Goal: Information Seeking & Learning: Learn about a topic

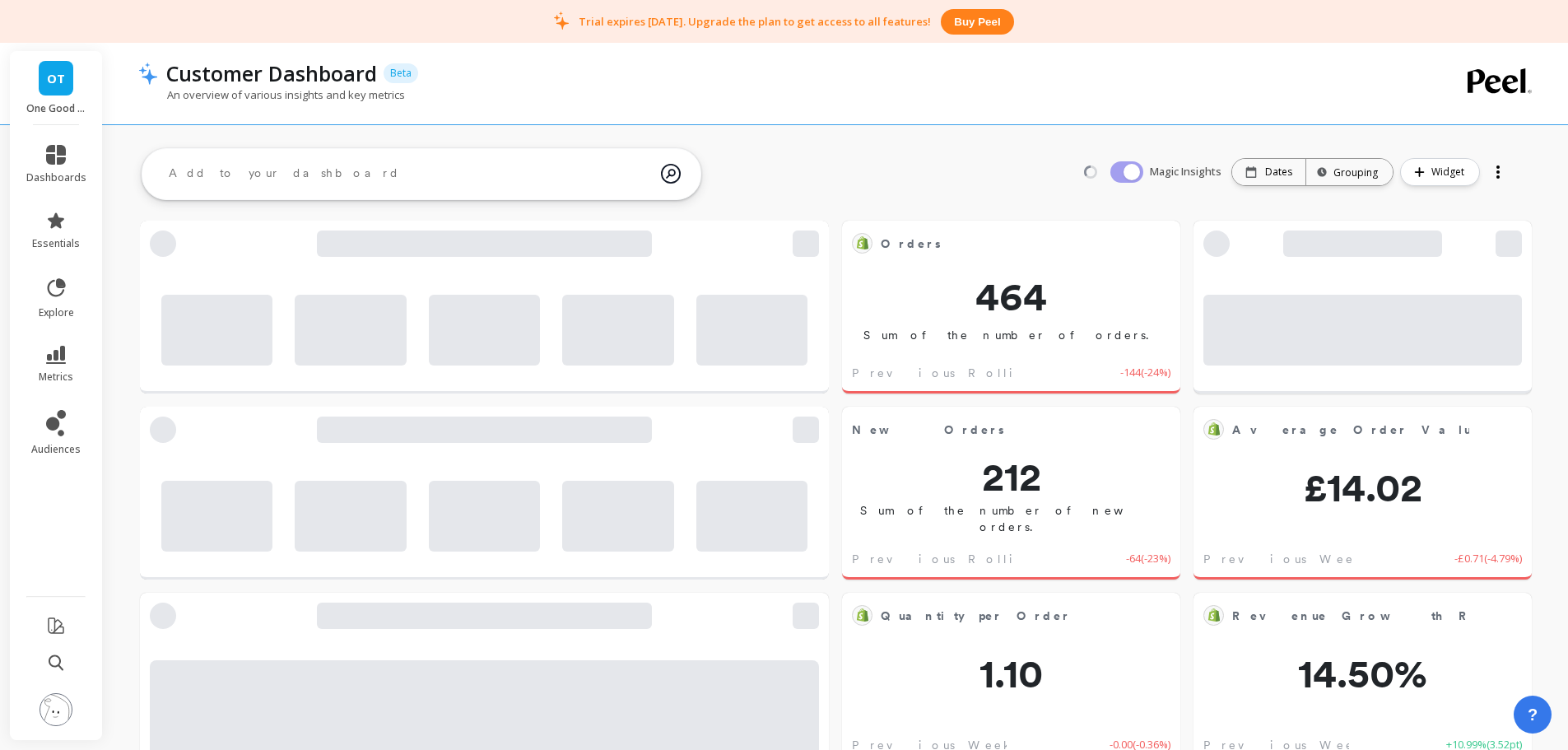
drag, startPoint x: 55, startPoint y: 703, endPoint x: 65, endPoint y: 692, distance: 14.9
click at [56, 704] on img at bounding box center [55, 709] width 33 height 33
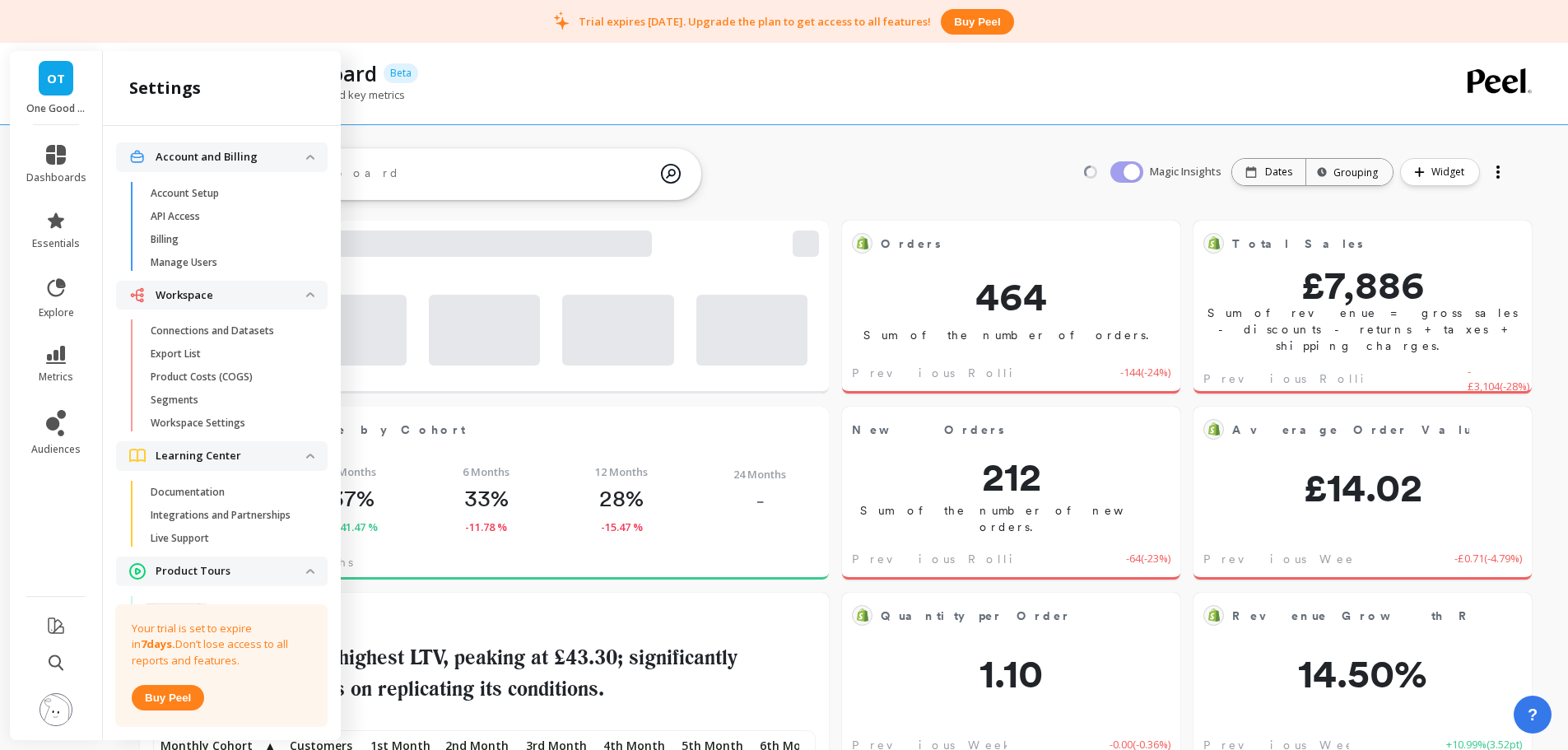
click at [200, 239] on span "Billing" at bounding box center [229, 239] width 158 height 13
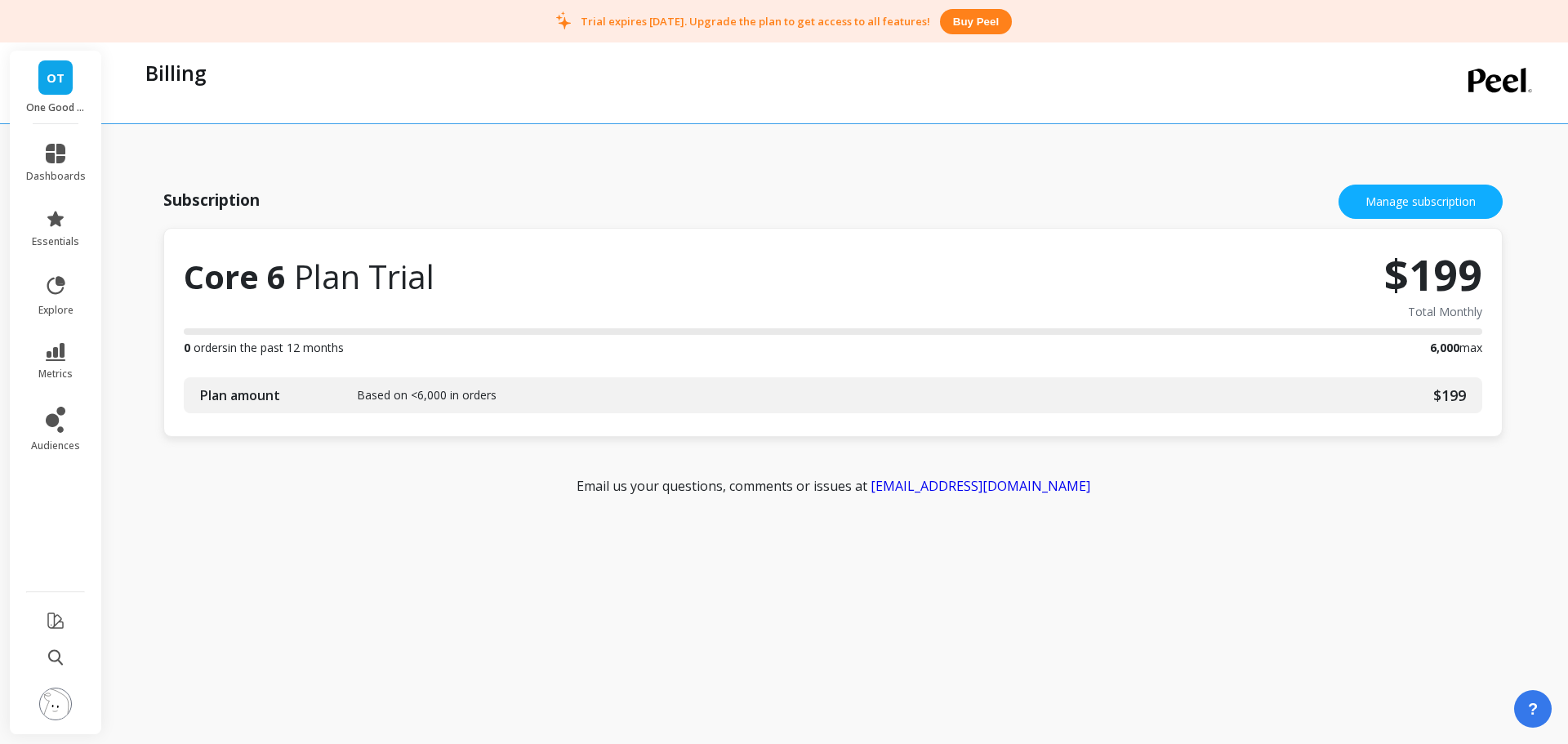
click at [46, 700] on img at bounding box center [55, 703] width 33 height 33
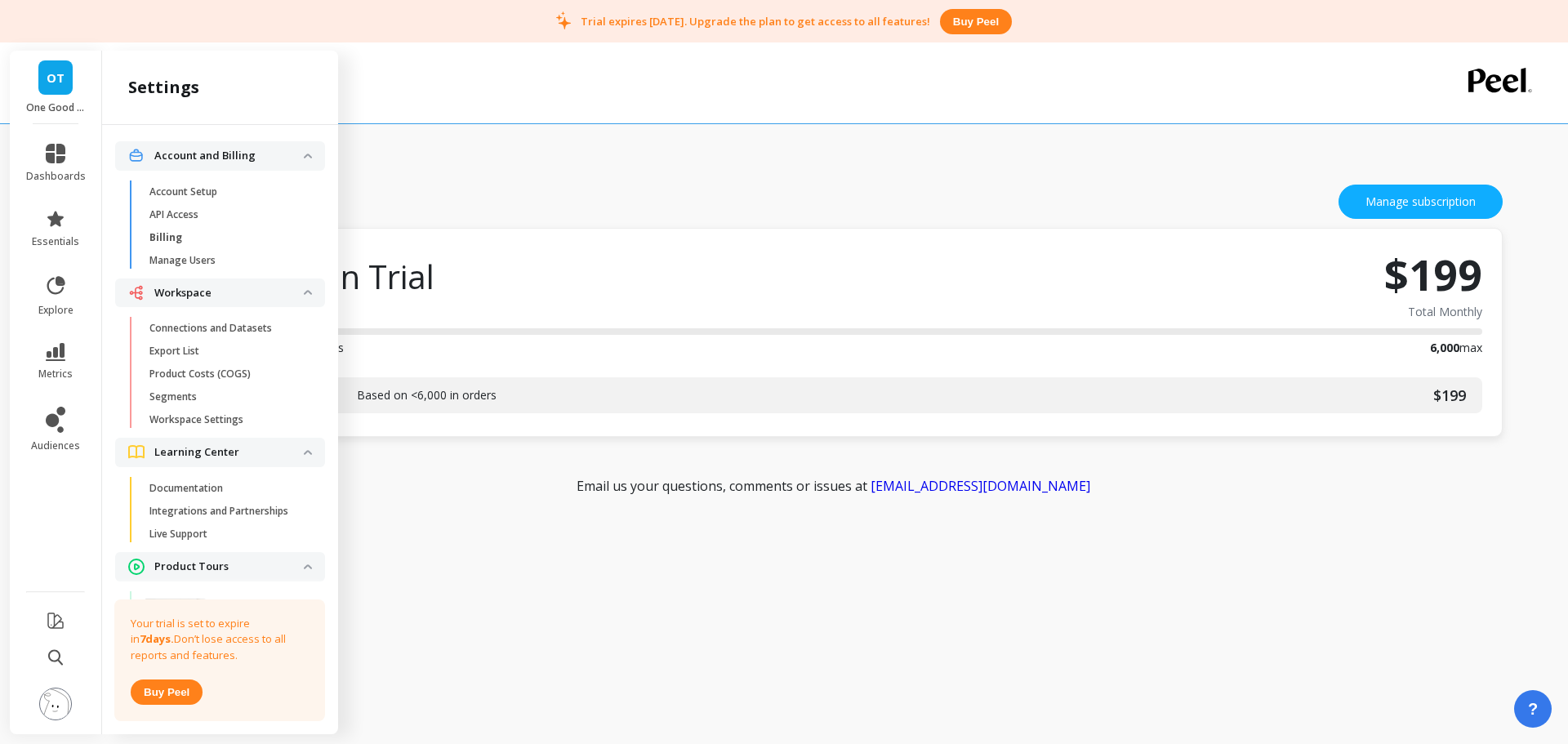
click at [209, 328] on p "Connections and Datasets" at bounding box center [210, 328] width 123 height 13
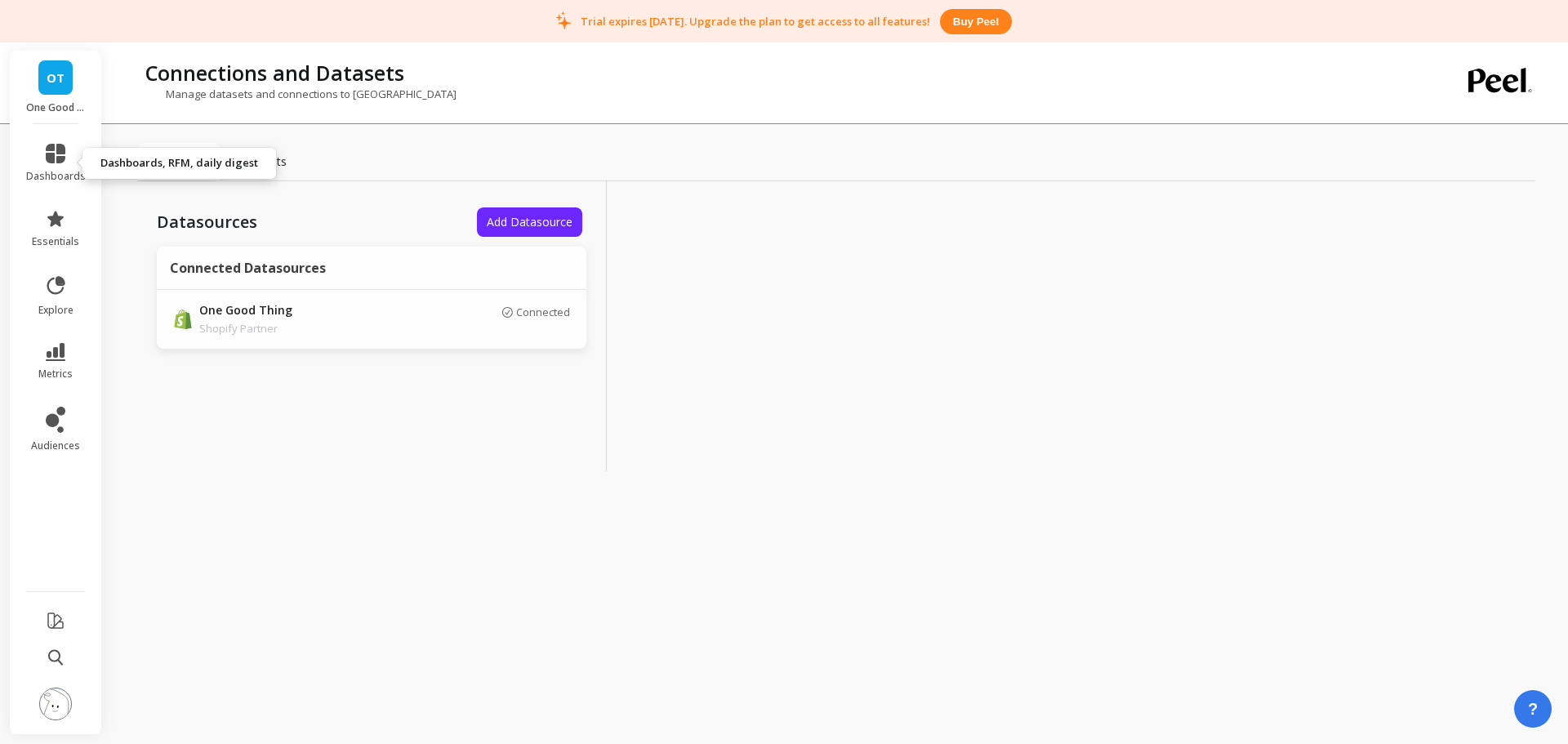
click at [62, 163] on link "dashboards" at bounding box center [55, 163] width 59 height 39
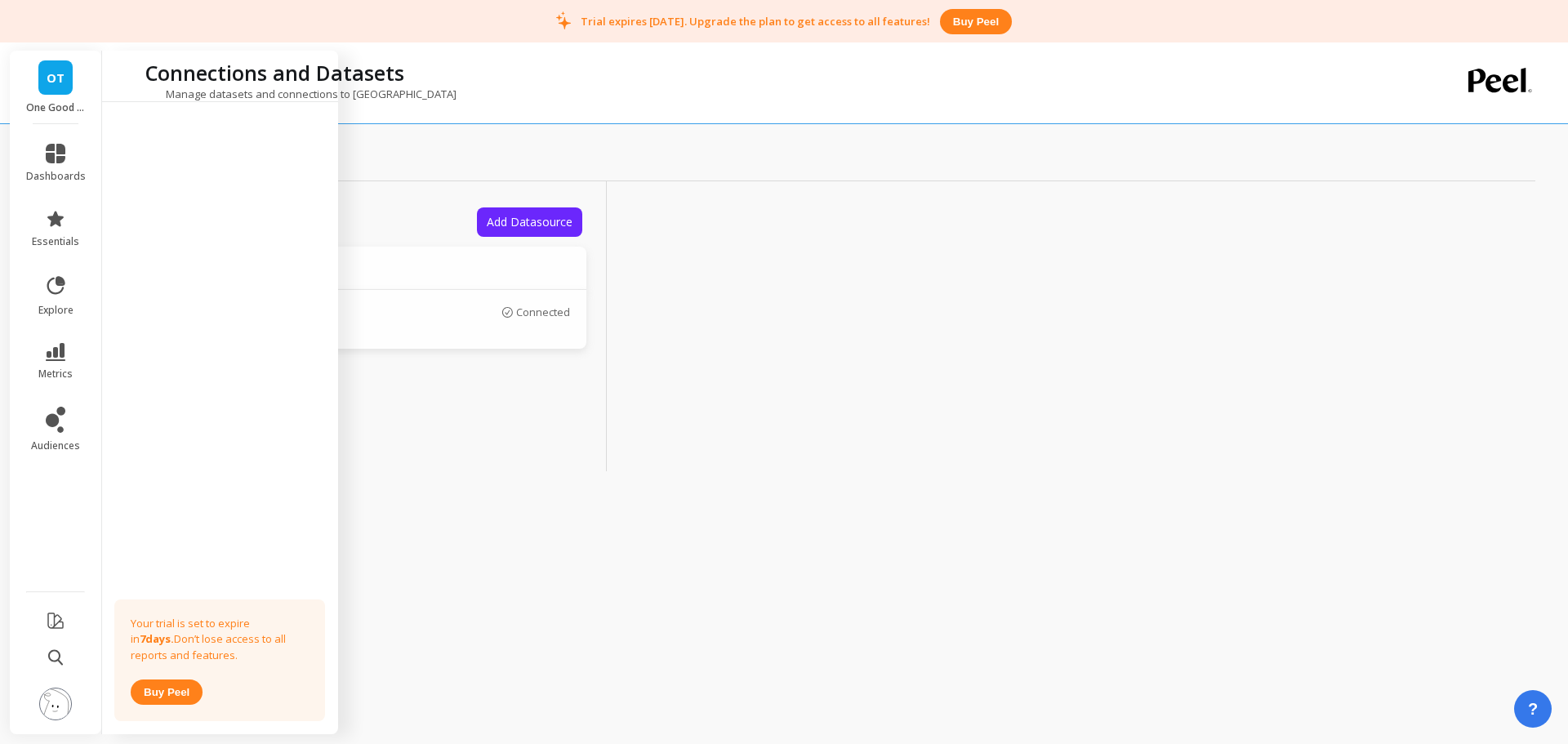
click at [561, 97] on div "Manage datasets and connections to Peel" at bounding box center [770, 102] width 1264 height 31
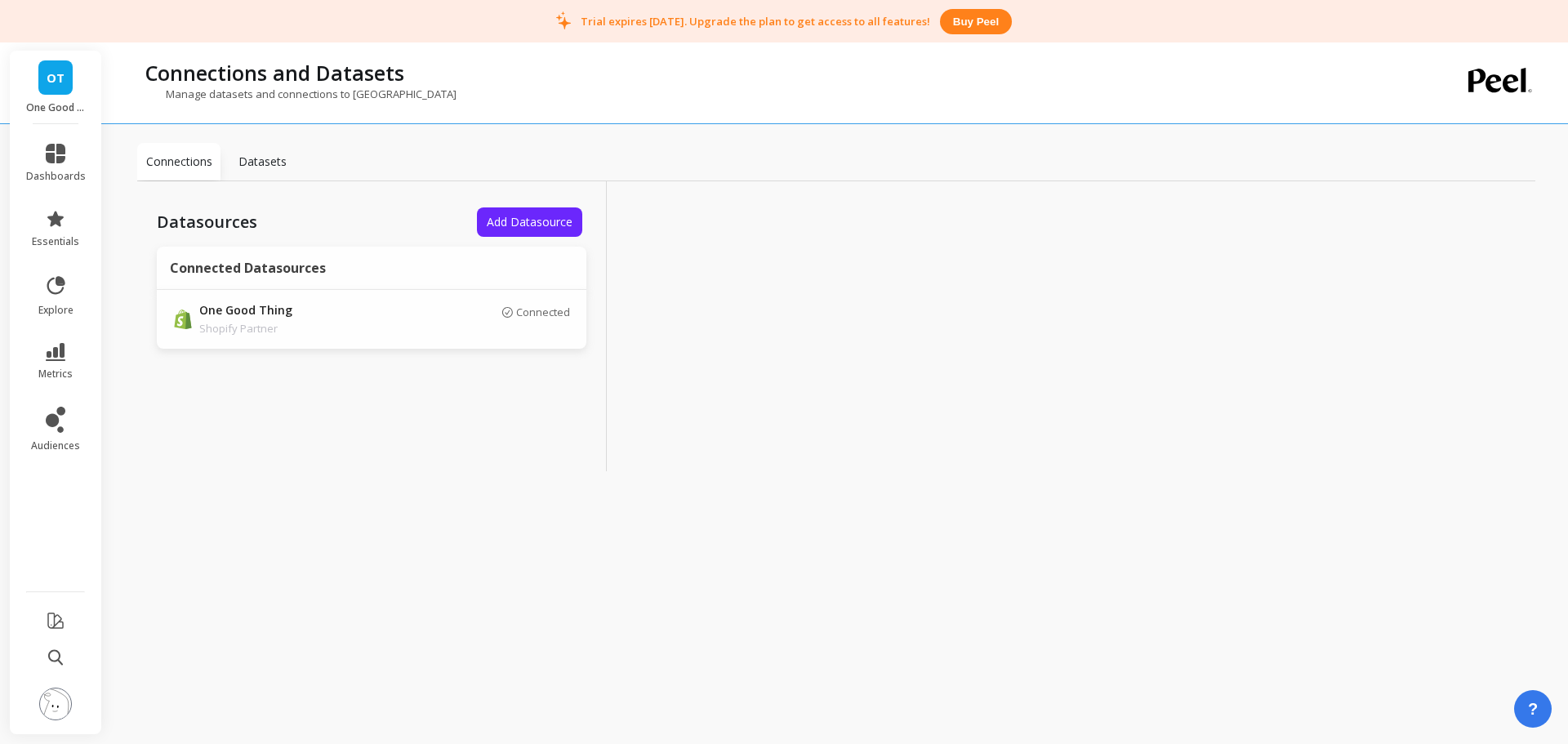
click at [59, 152] on icon at bounding box center [56, 154] width 20 height 20
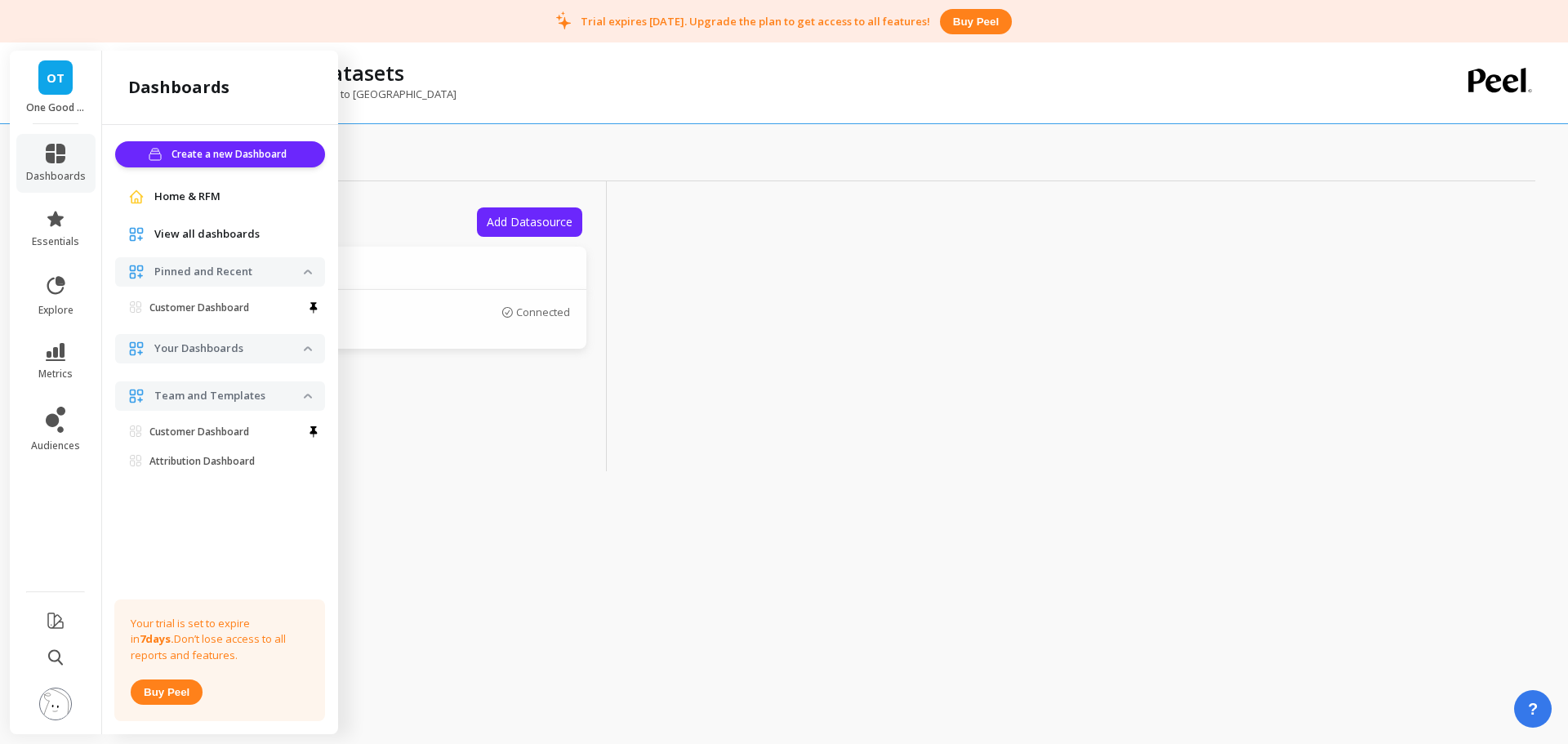
click at [61, 224] on icon at bounding box center [56, 218] width 20 height 20
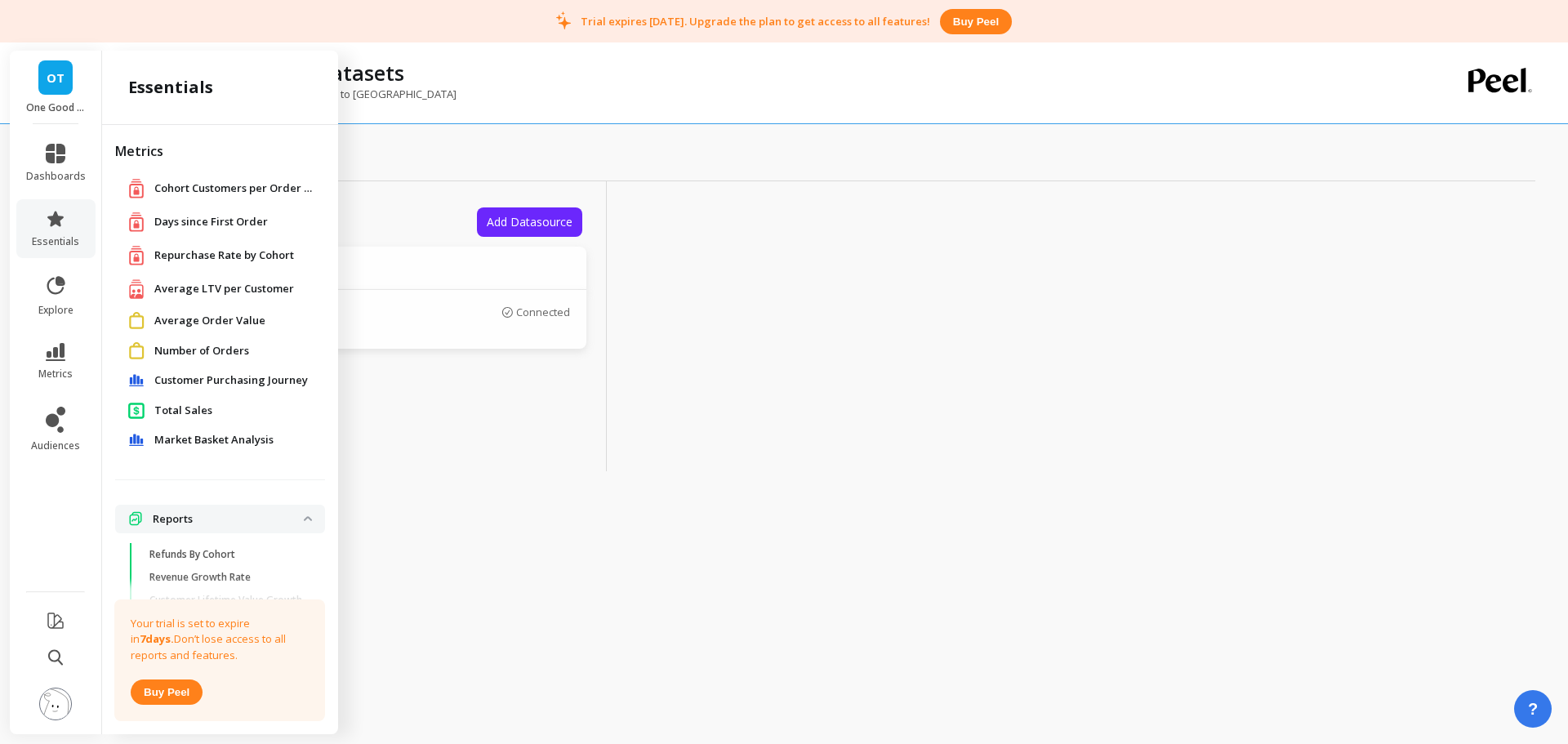
scroll to position [60, 0]
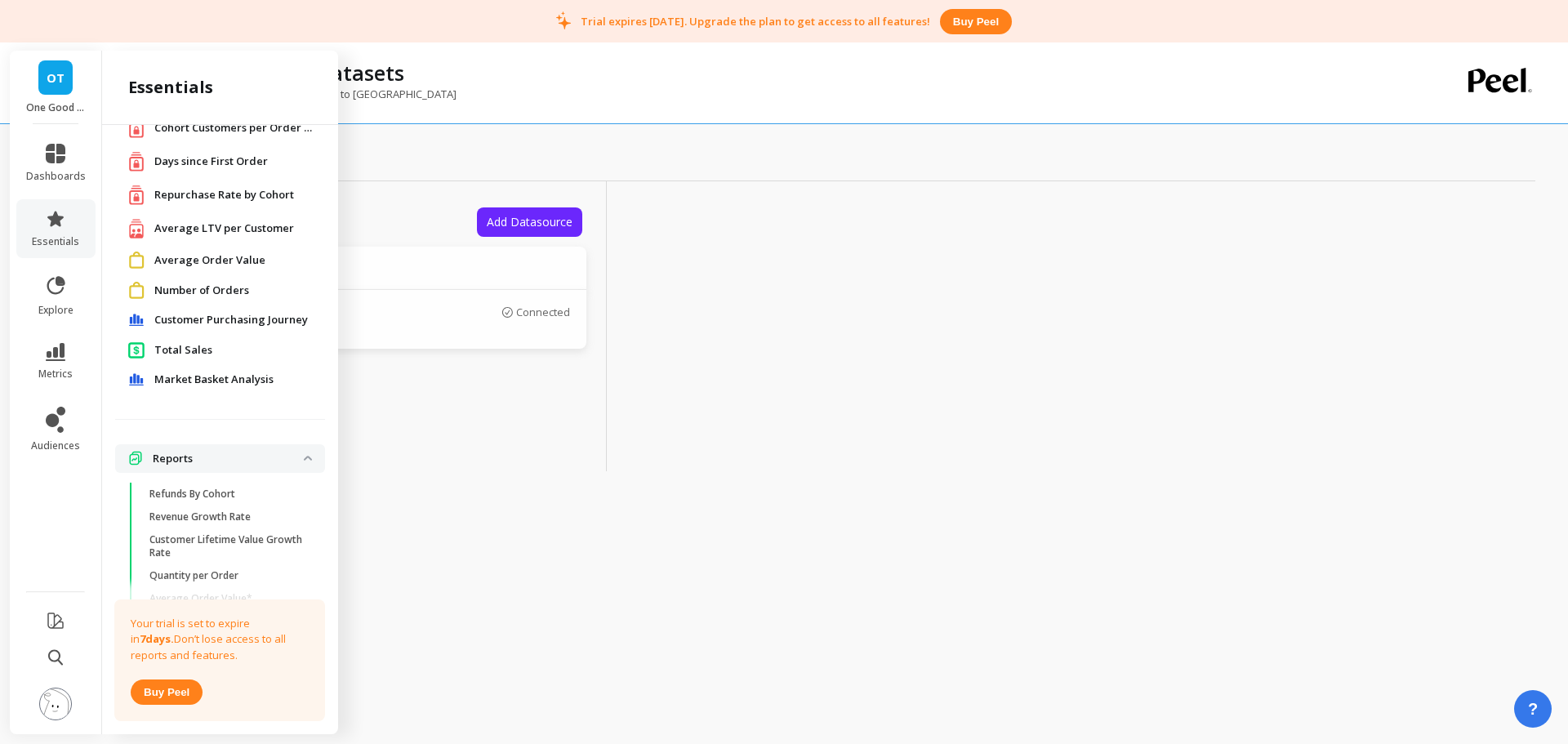
click at [187, 354] on span "Total Sales" at bounding box center [183, 350] width 58 height 16
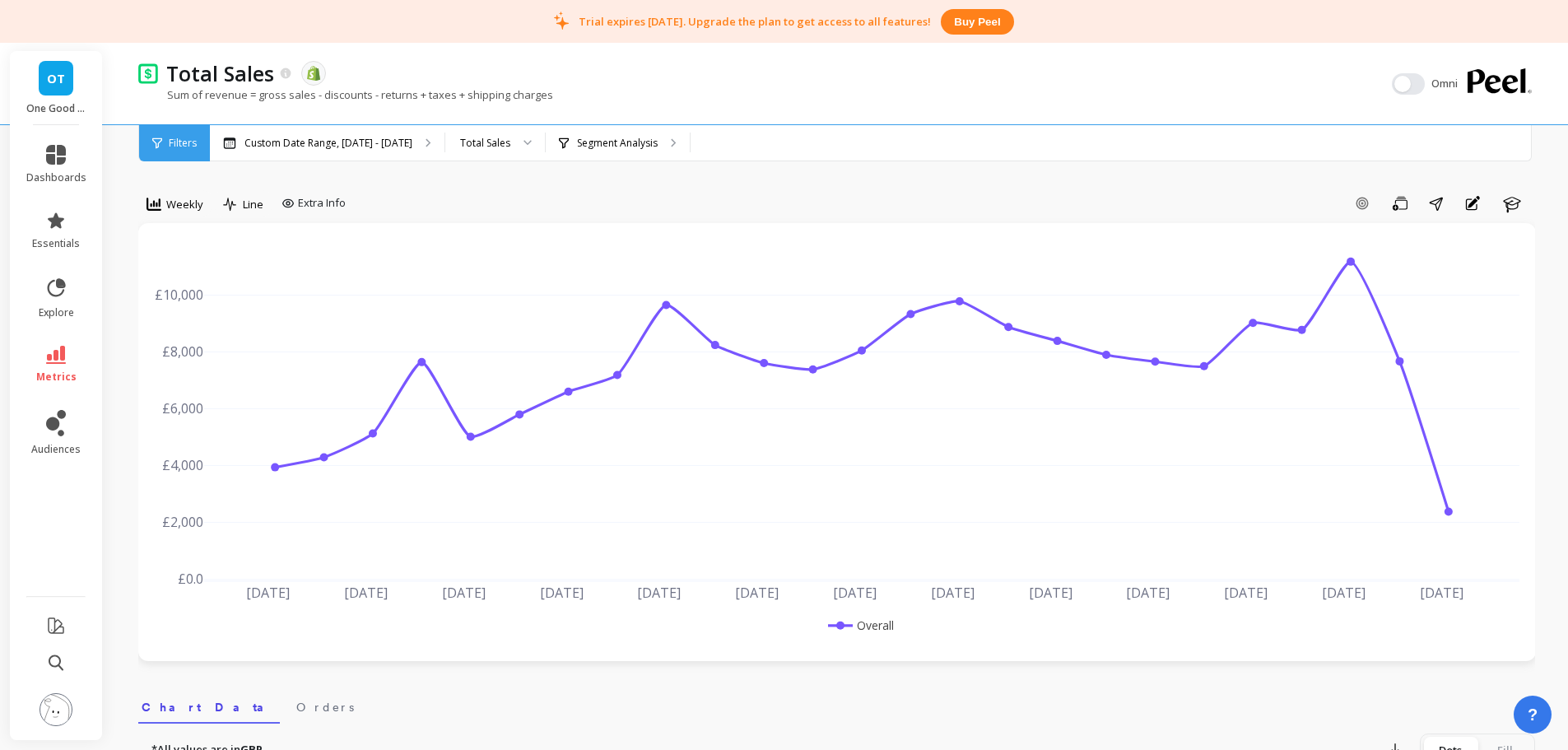
click at [618, 132] on div "Segment Analysis" at bounding box center [618, 143] width 144 height 36
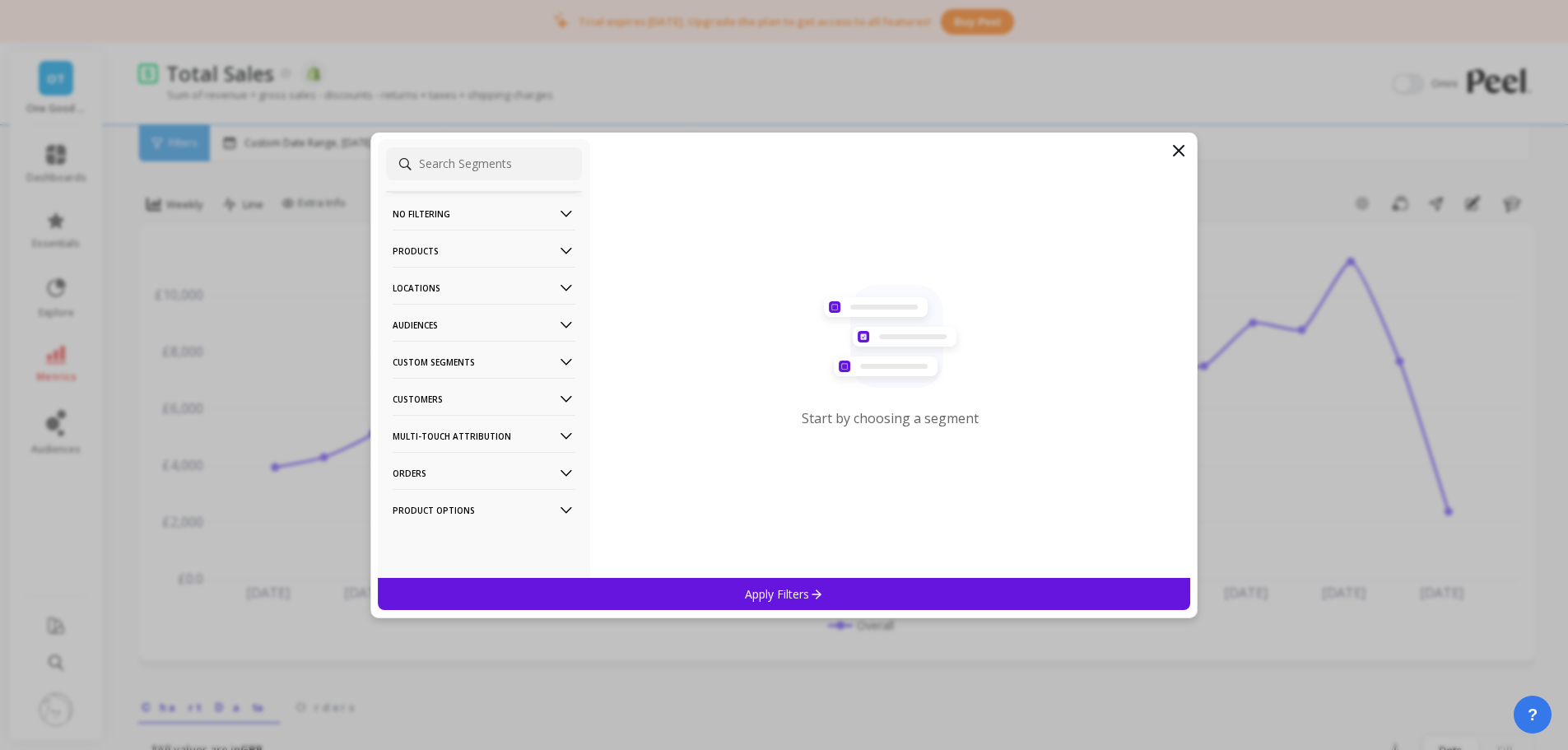
click at [410, 254] on p "Products" at bounding box center [484, 251] width 183 height 42
click at [452, 273] on div "Product Collections" at bounding box center [483, 282] width 196 height 26
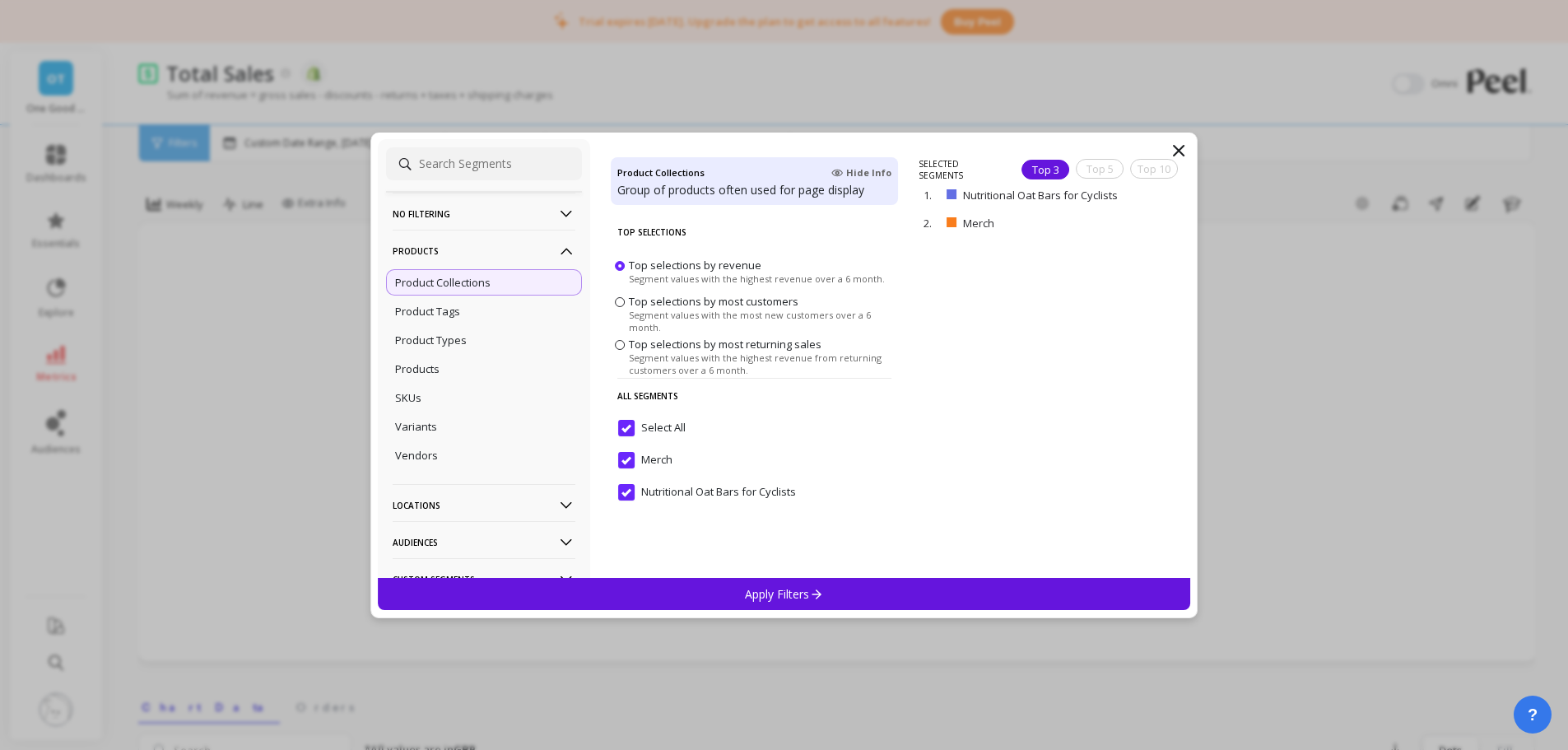
click at [437, 309] on p "Product Tags" at bounding box center [428, 311] width 65 height 15
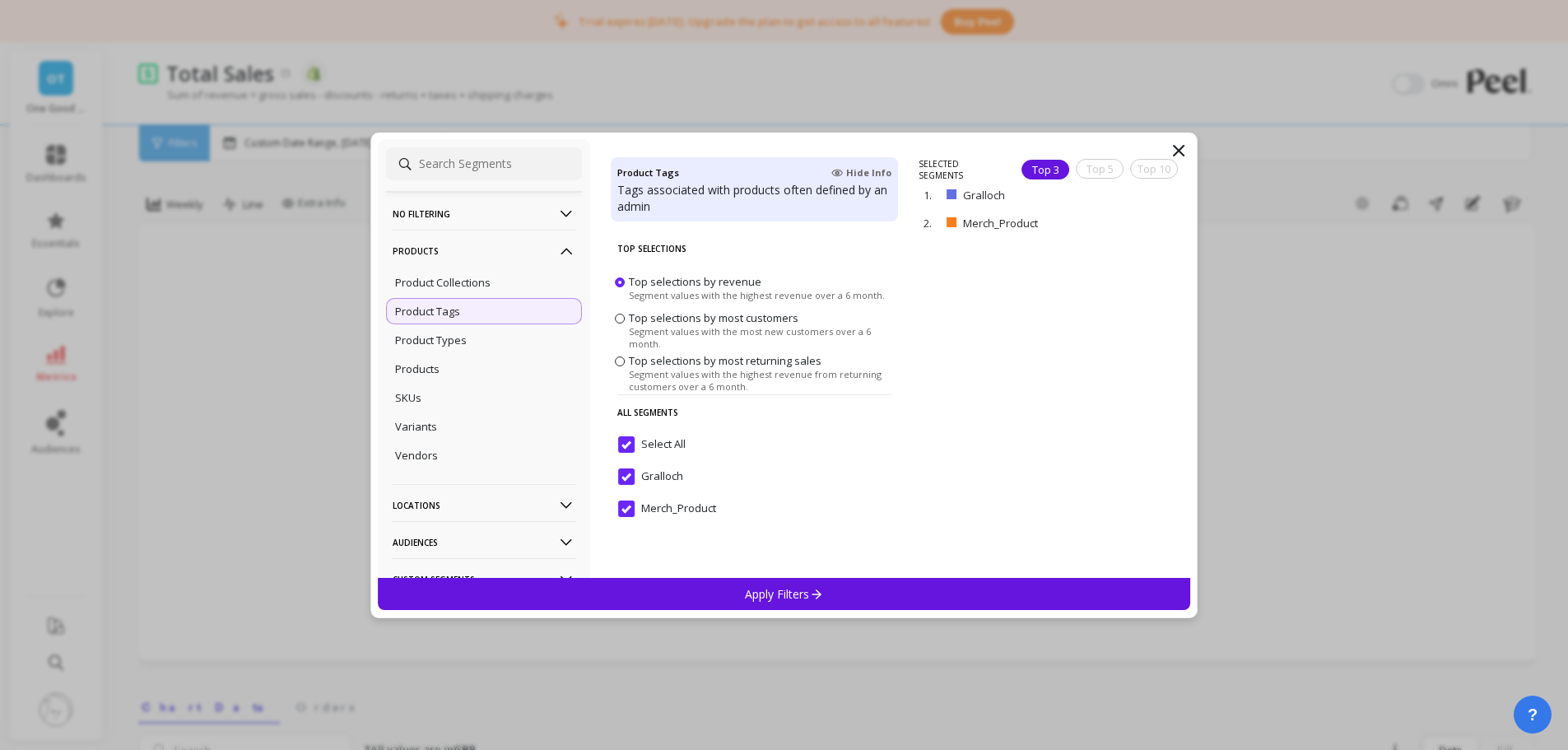
click at [436, 372] on p "Products" at bounding box center [418, 369] width 45 height 15
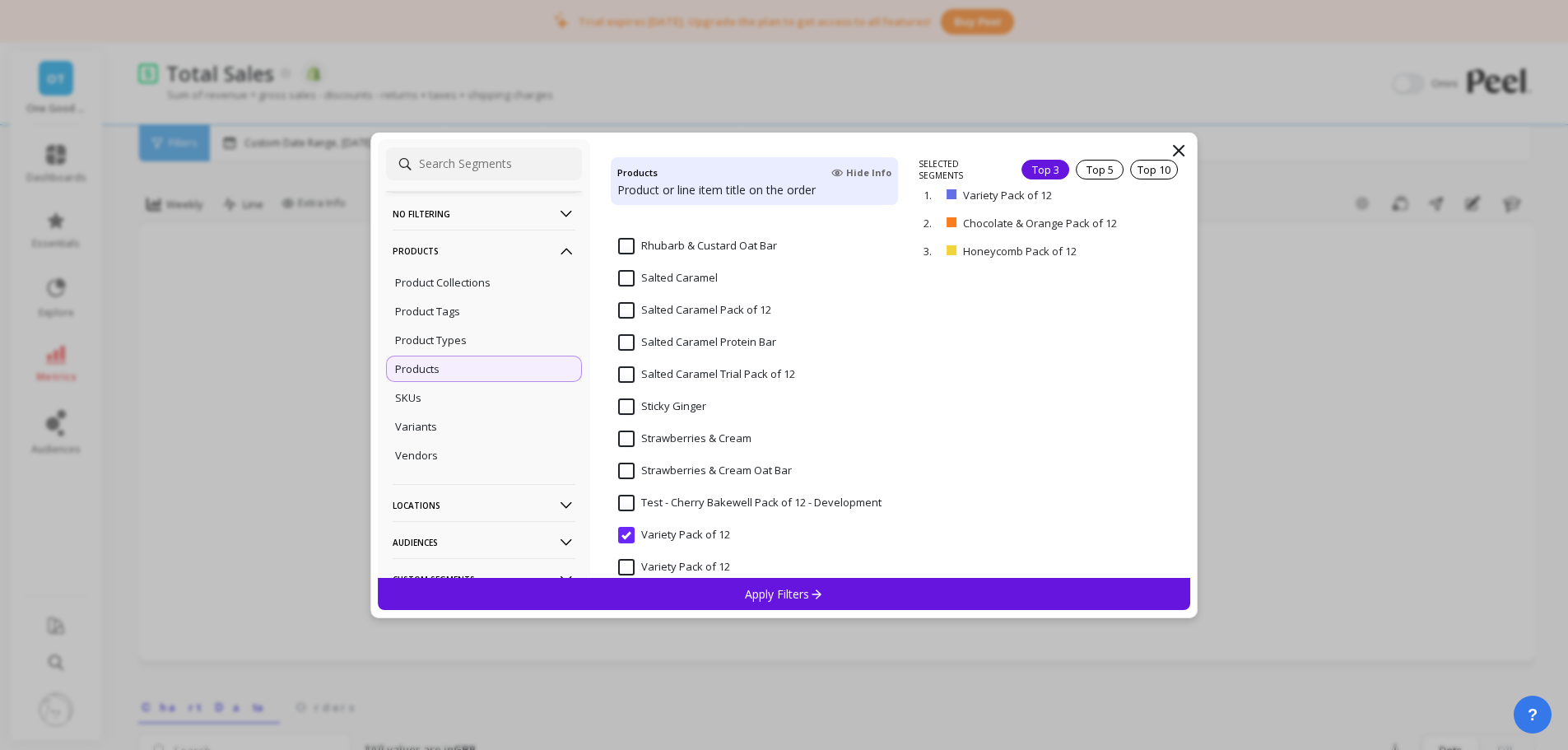
scroll to position [1425, 0]
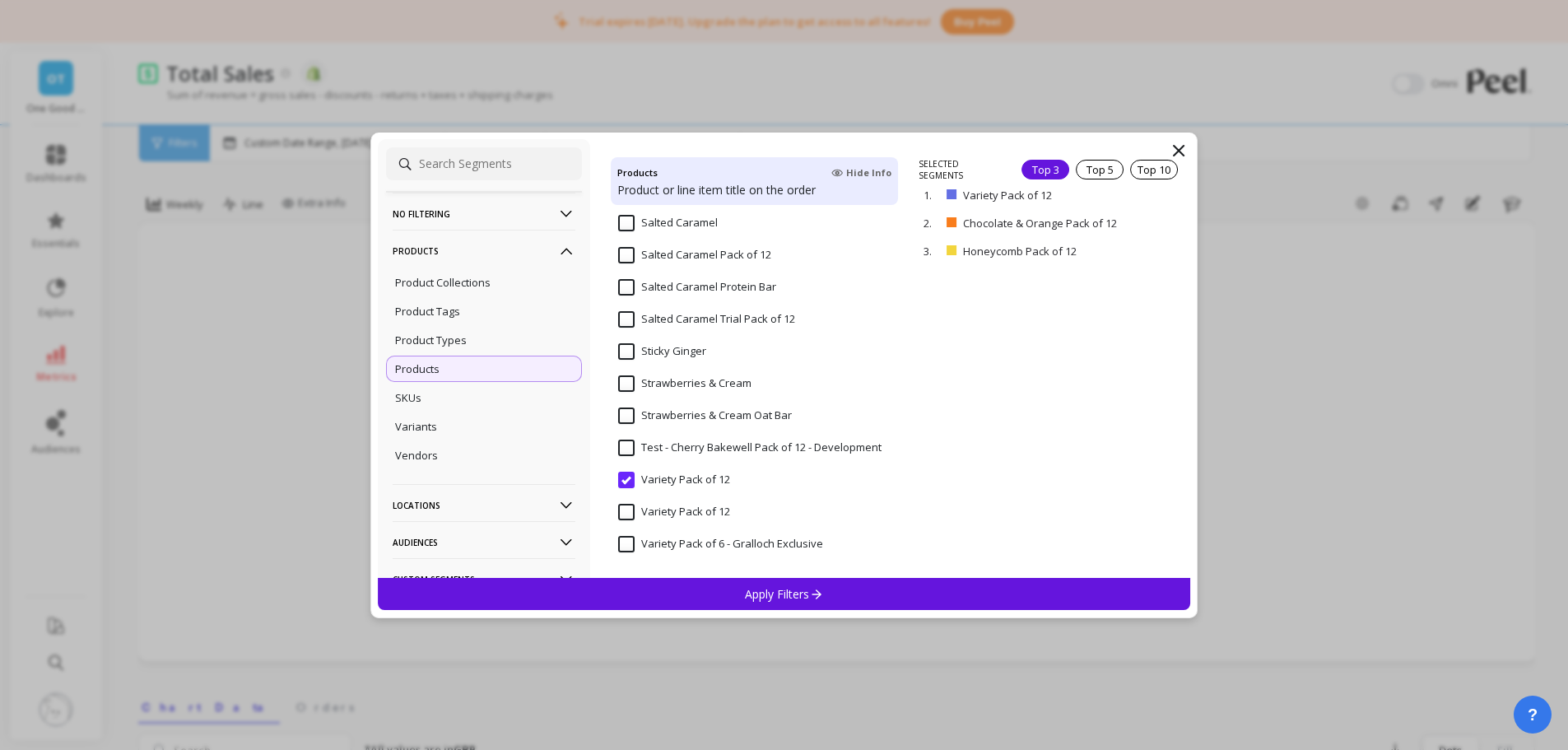
click at [488, 403] on div "SKUs" at bounding box center [483, 397] width 196 height 26
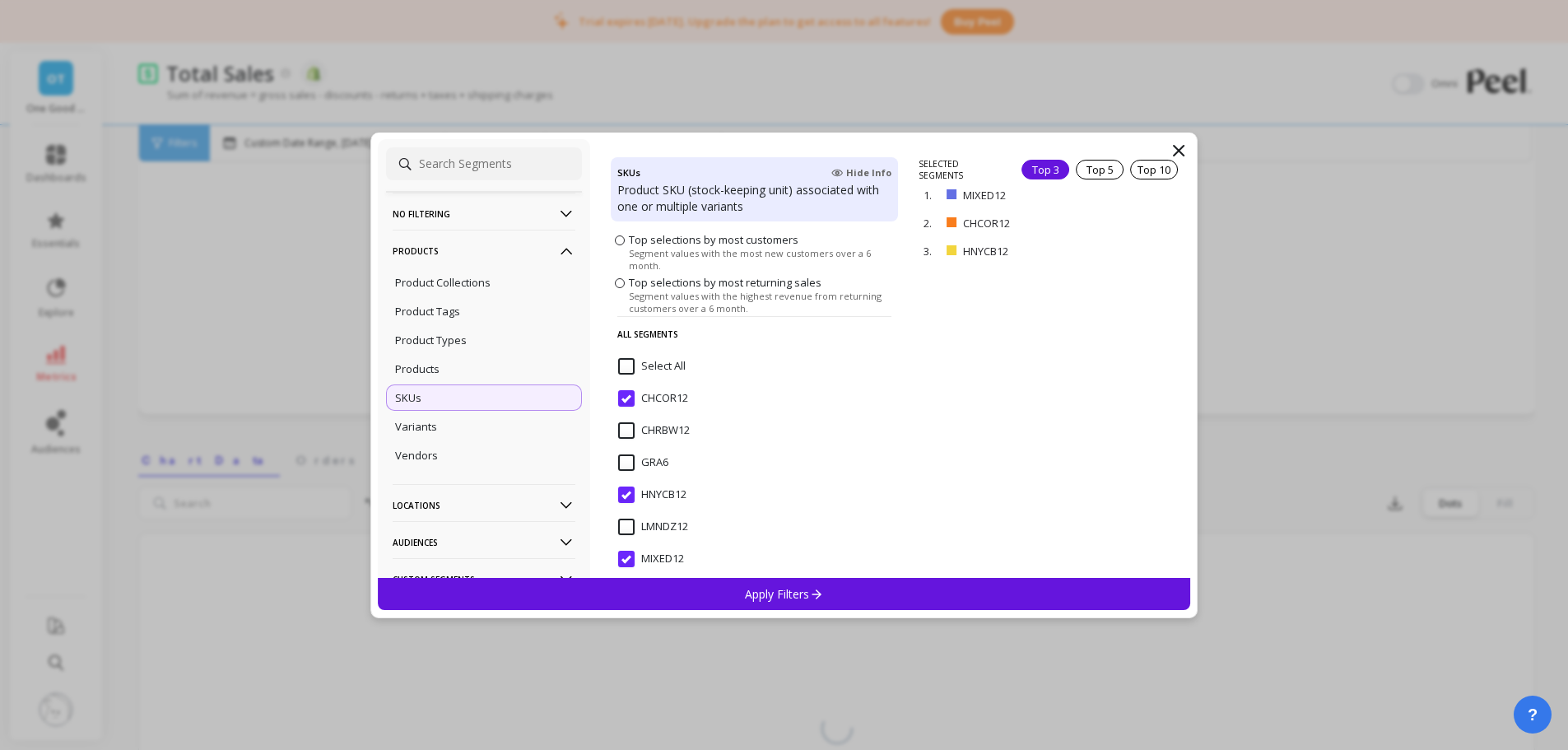
scroll to position [172, 0]
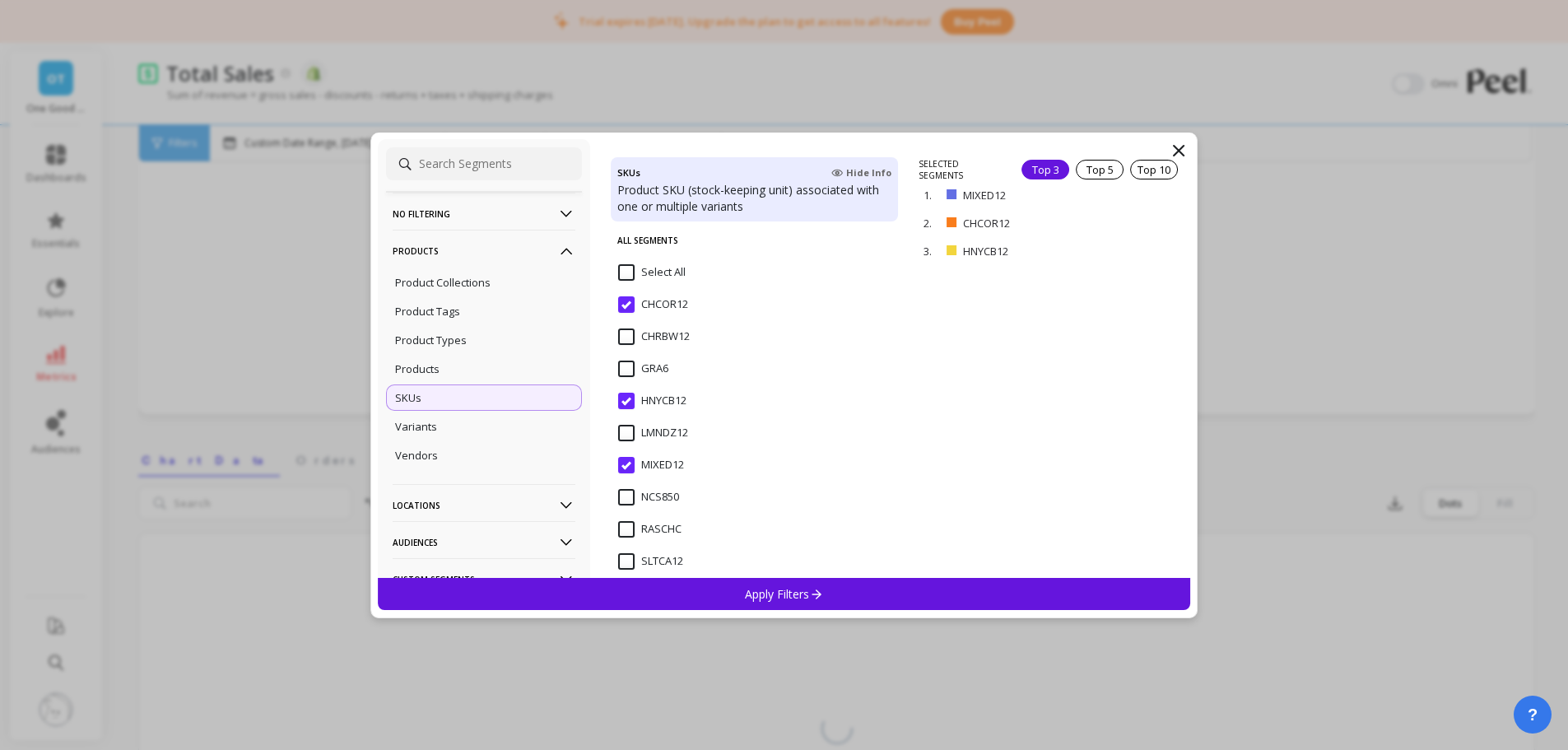
click at [477, 429] on div "Variants" at bounding box center [483, 426] width 196 height 26
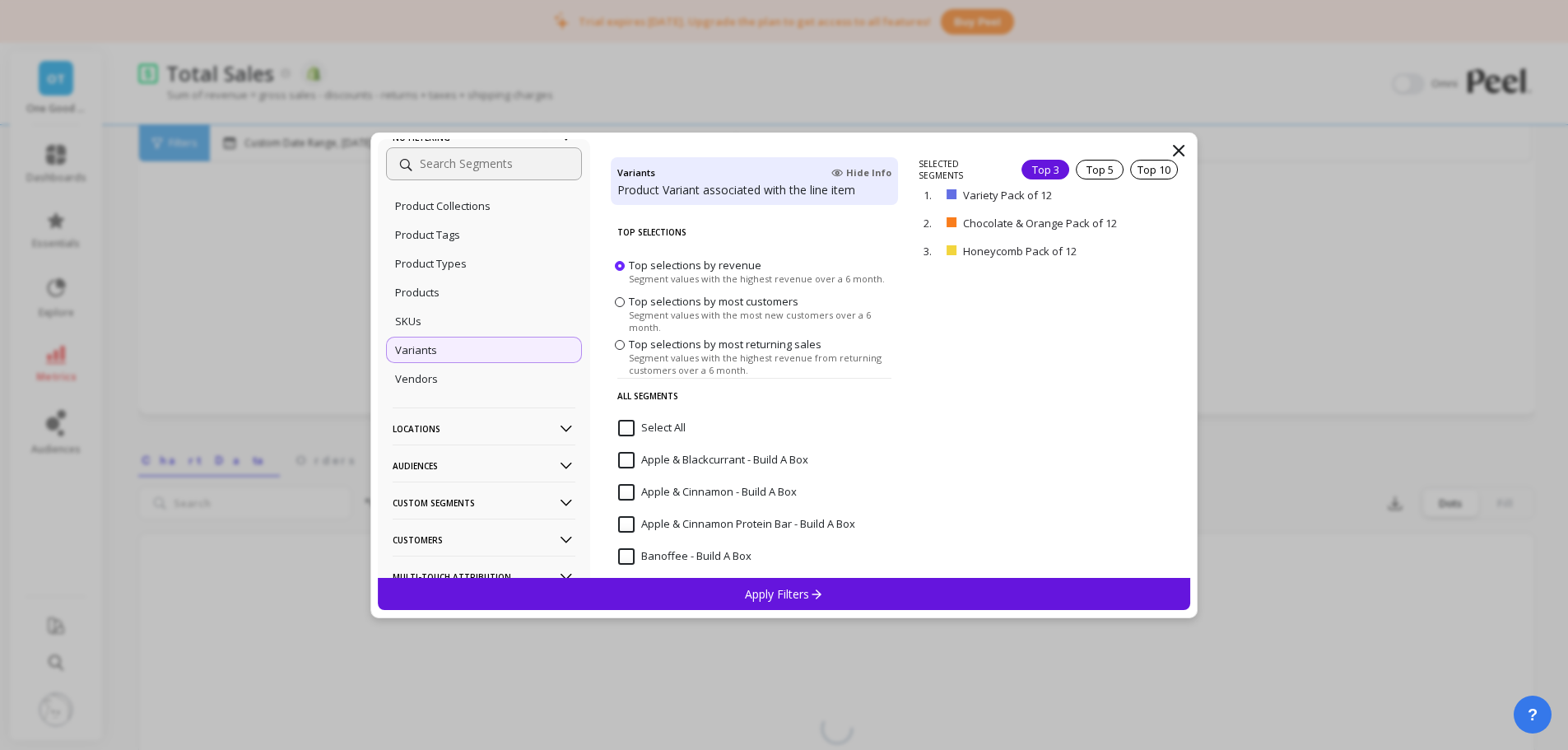
scroll to position [165, 0]
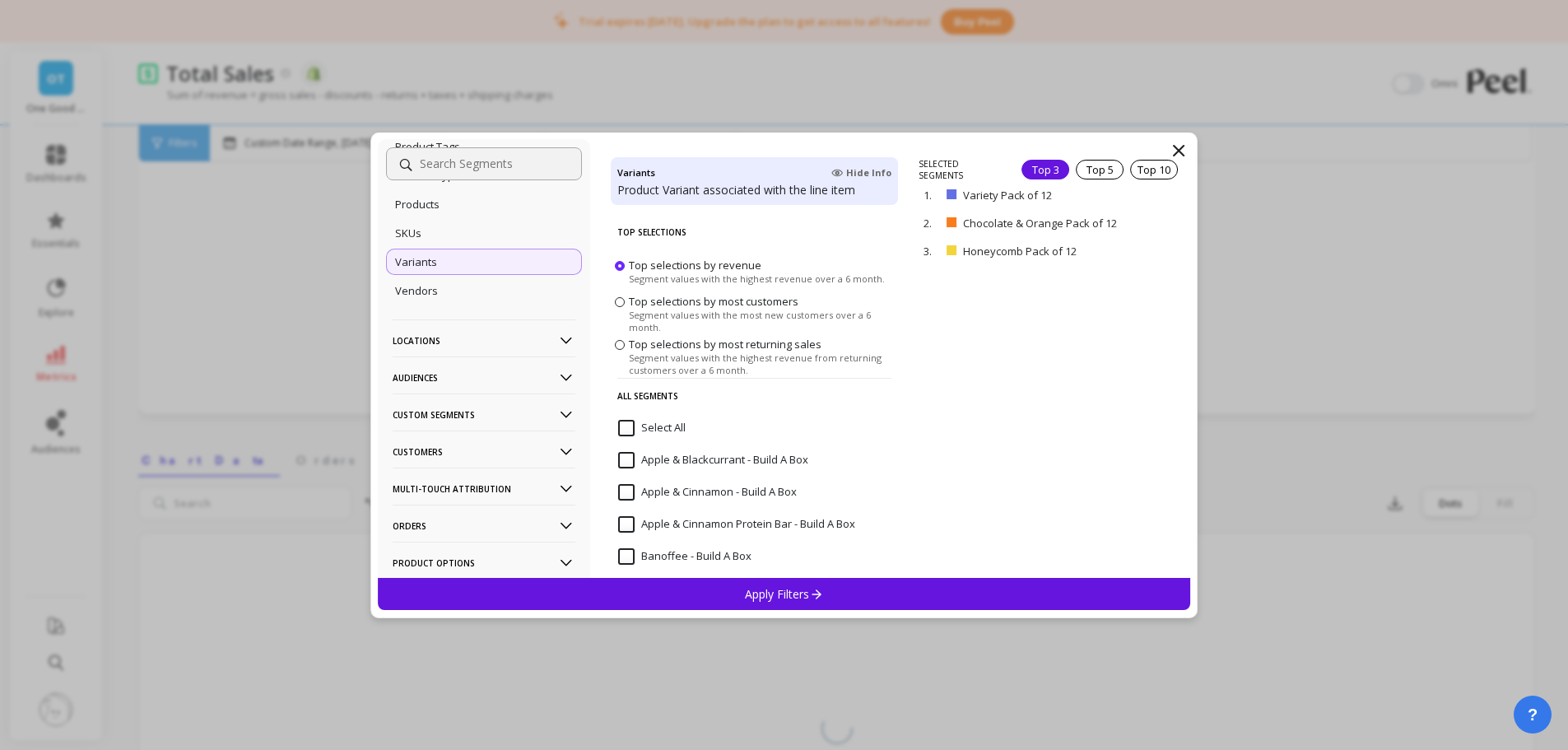
click at [465, 413] on p "Custom Segments" at bounding box center [484, 414] width 183 height 42
click at [464, 413] on p "Custom Segments" at bounding box center [484, 414] width 183 height 42
click at [435, 450] on p "Customers" at bounding box center [484, 451] width 183 height 42
click at [435, 449] on p "Customers" at bounding box center [484, 451] width 183 height 42
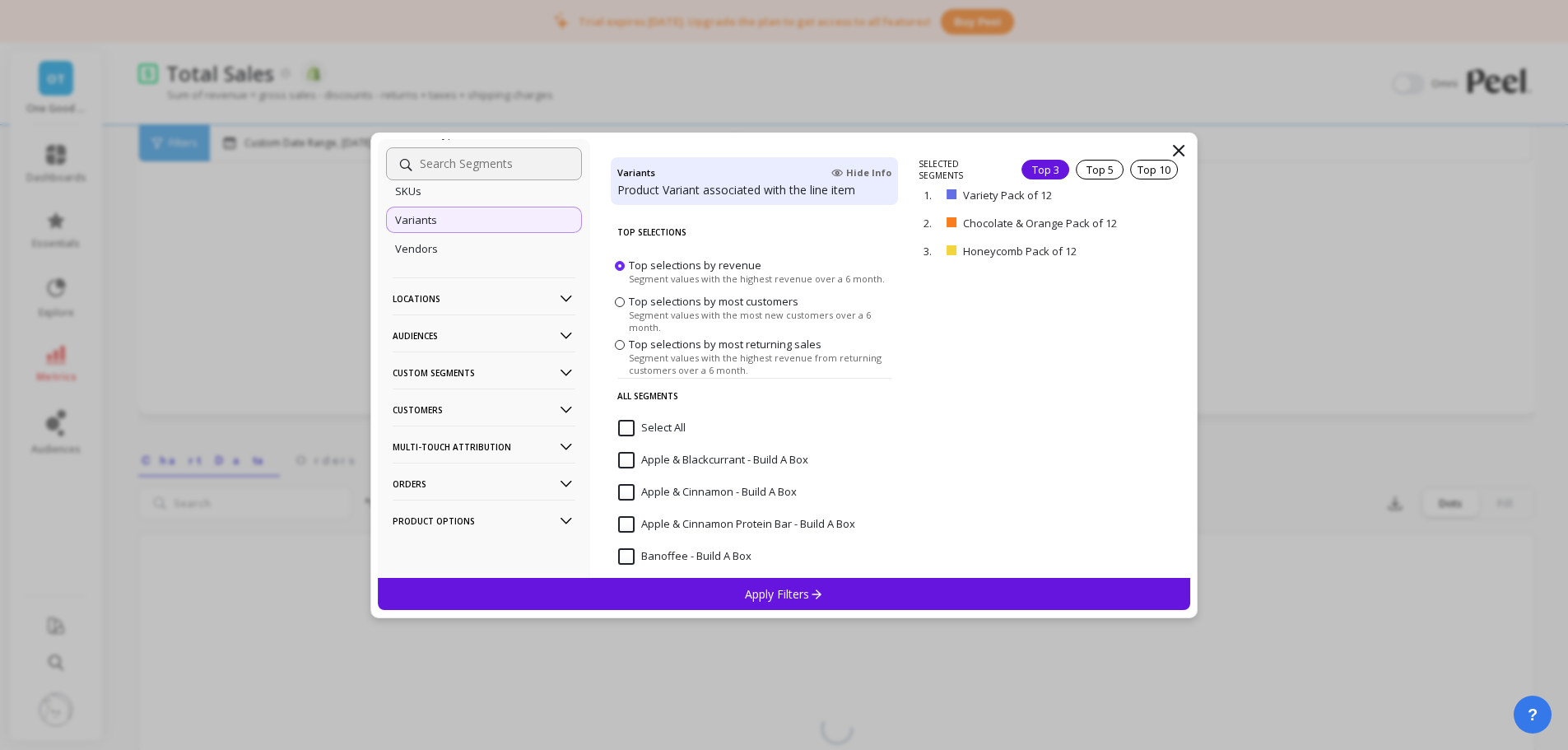
click at [463, 442] on p "Multi-Touch Attribution" at bounding box center [484, 447] width 183 height 42
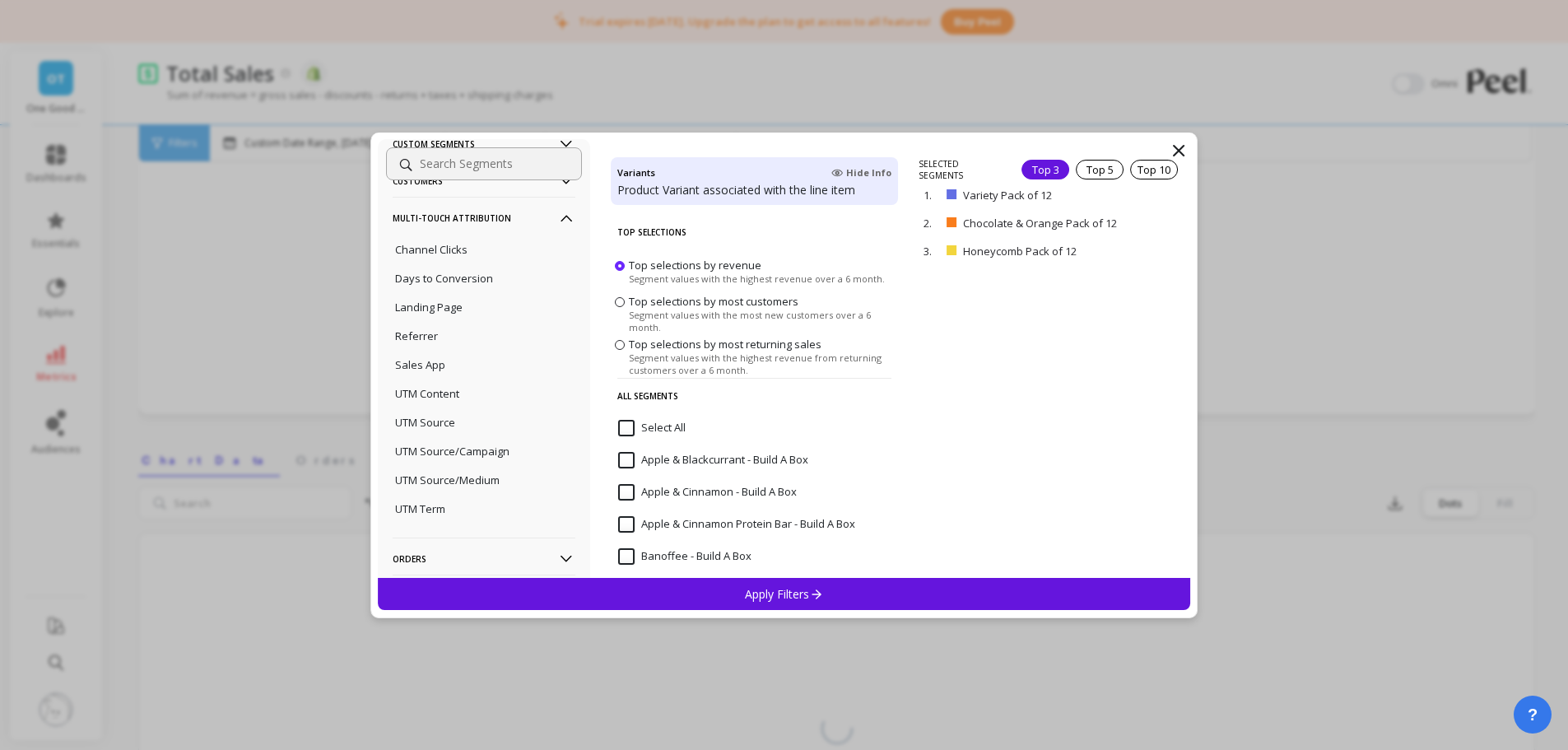
scroll to position [510, 0]
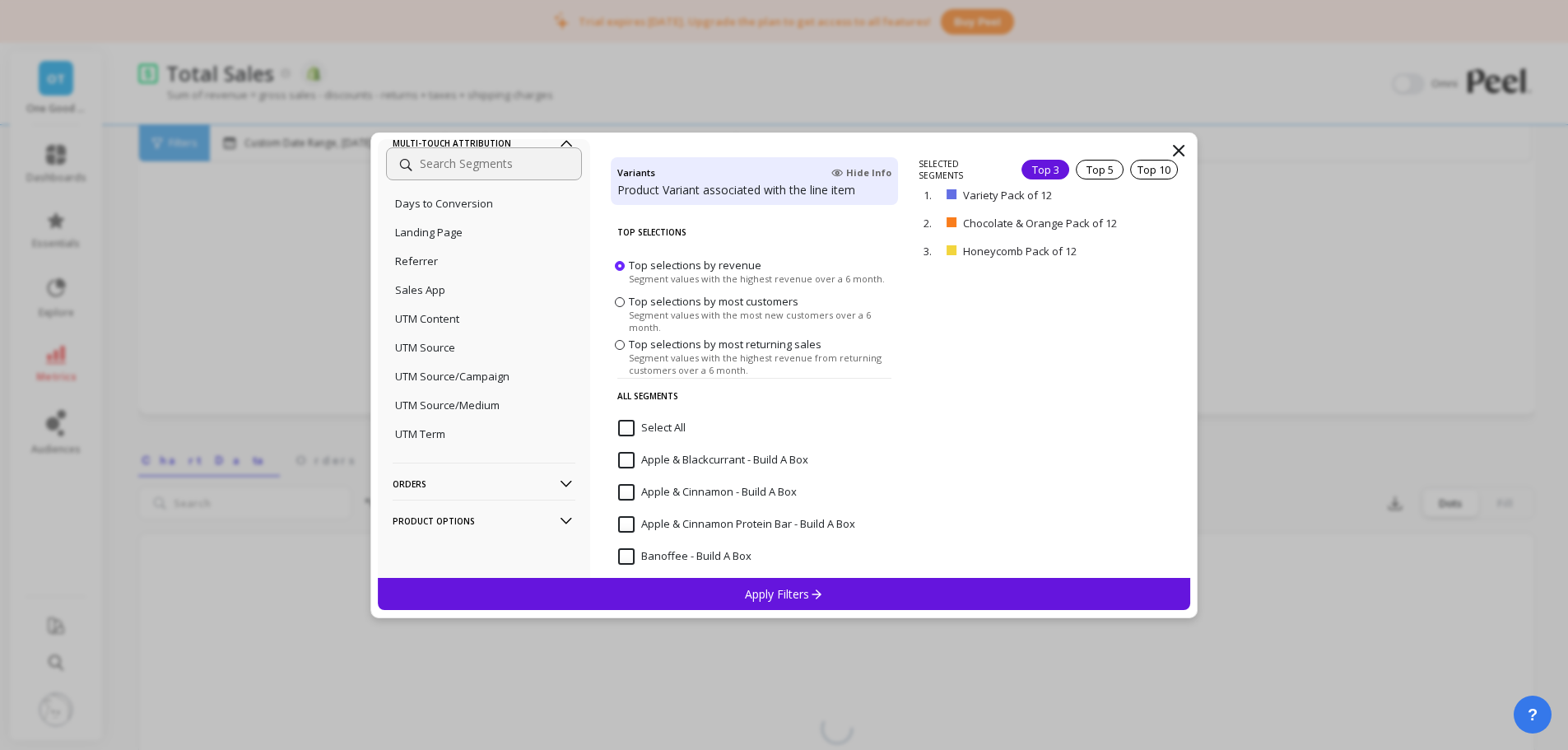
click at [447, 476] on p "Orders" at bounding box center [484, 483] width 183 height 42
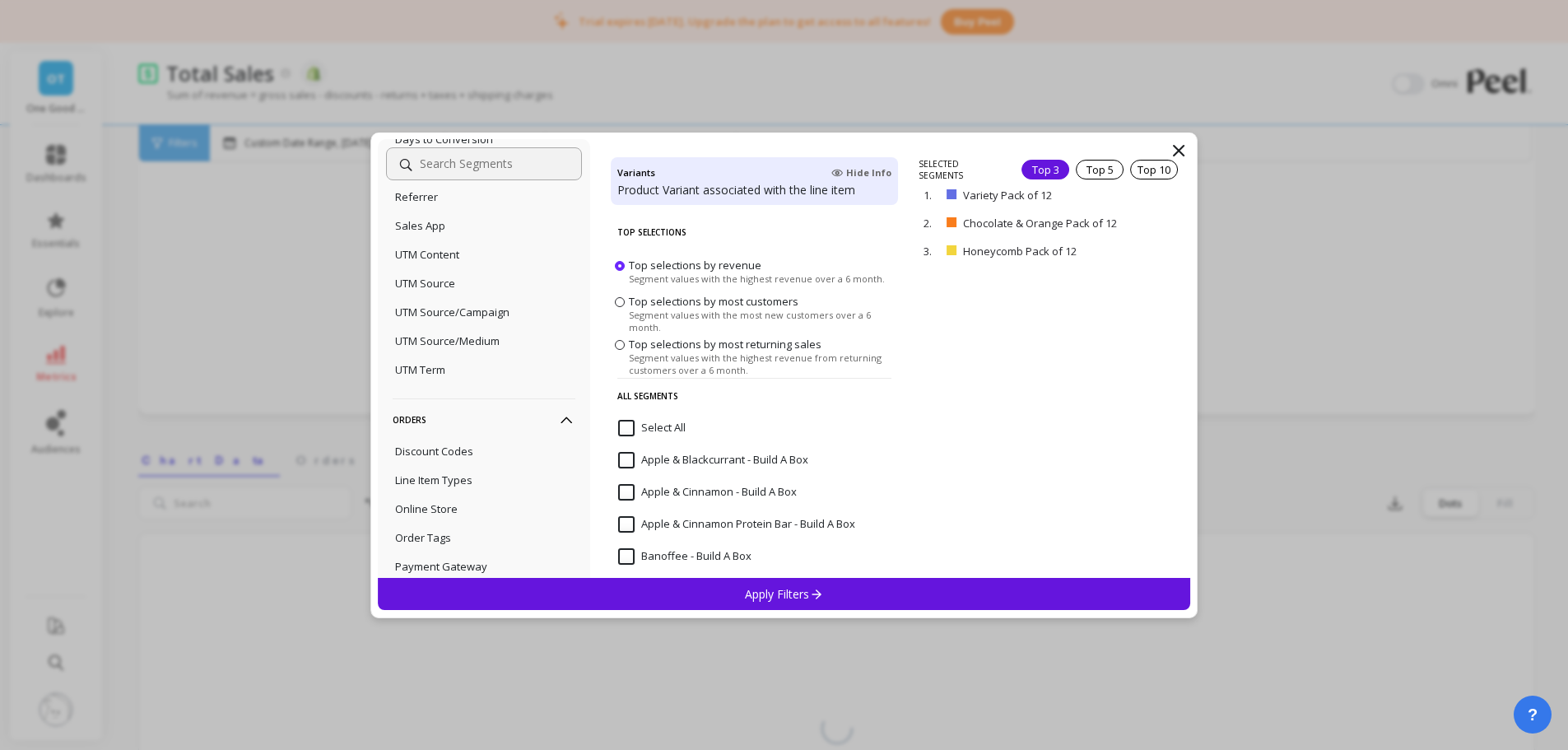
scroll to position [699, 0]
click at [473, 474] on p "Subscription Order" at bounding box center [443, 471] width 95 height 15
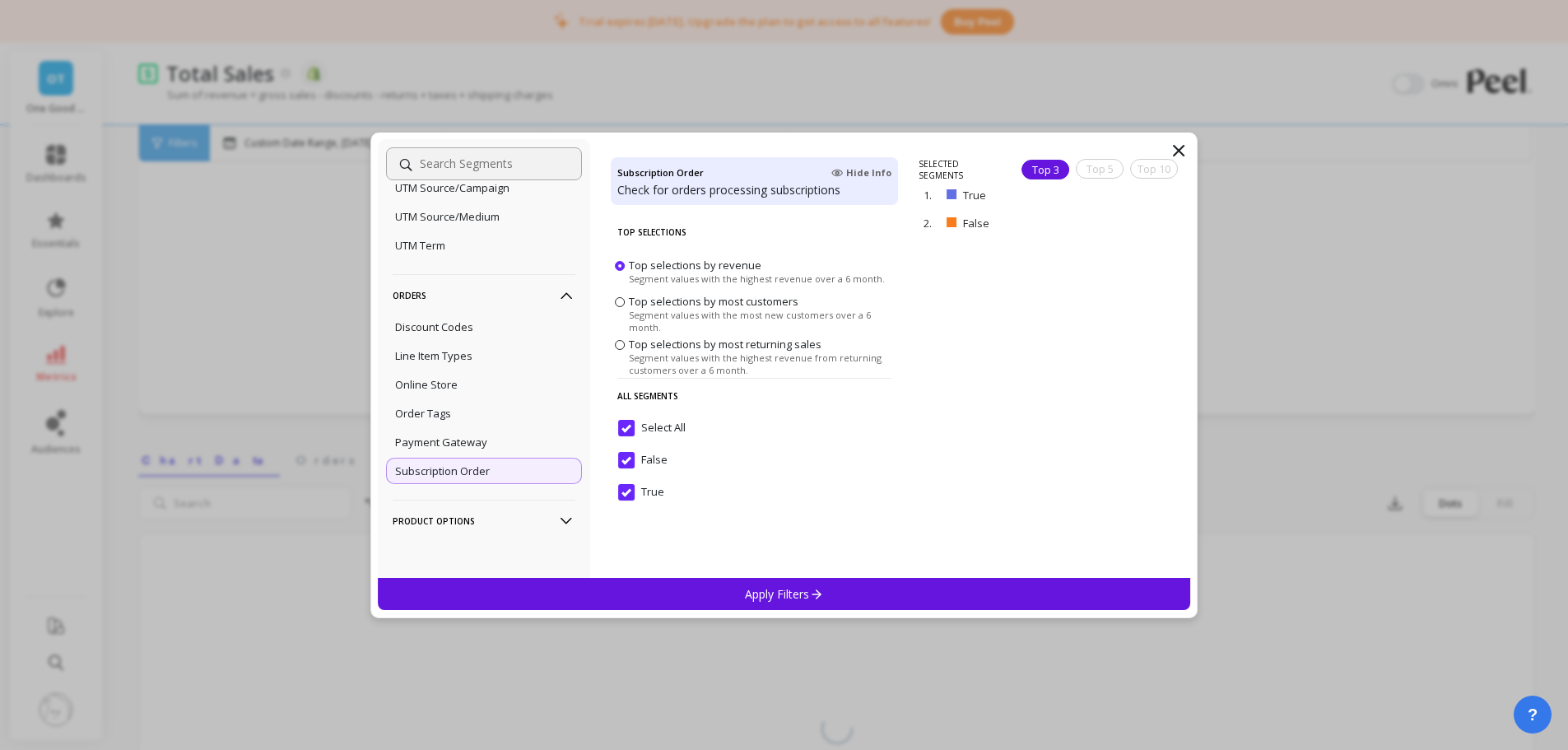
click at [478, 443] on p "Payment Gateway" at bounding box center [441, 442] width 92 height 15
click at [475, 411] on div "Order Tags" at bounding box center [483, 413] width 196 height 26
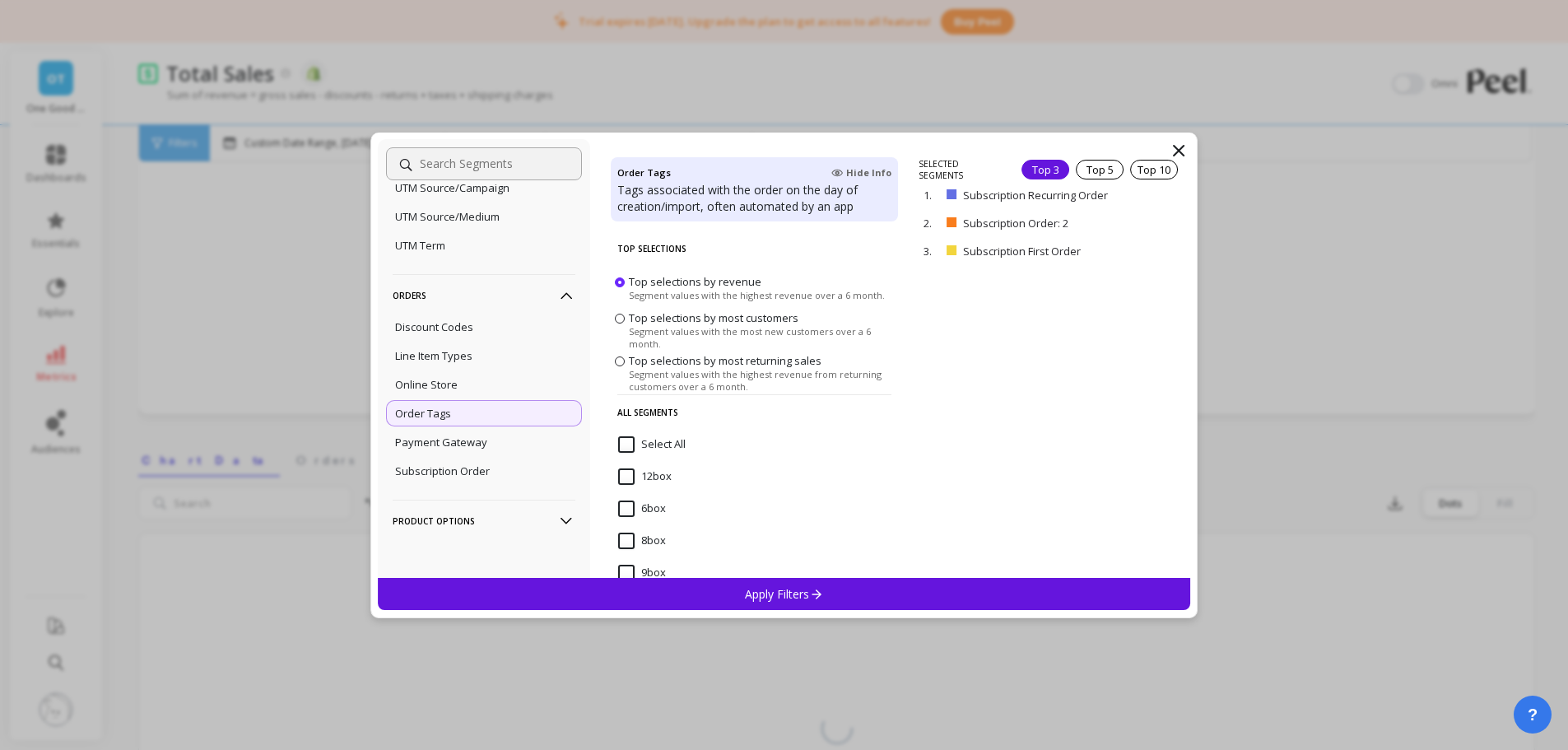
click at [479, 381] on div "Online Store" at bounding box center [483, 384] width 196 height 26
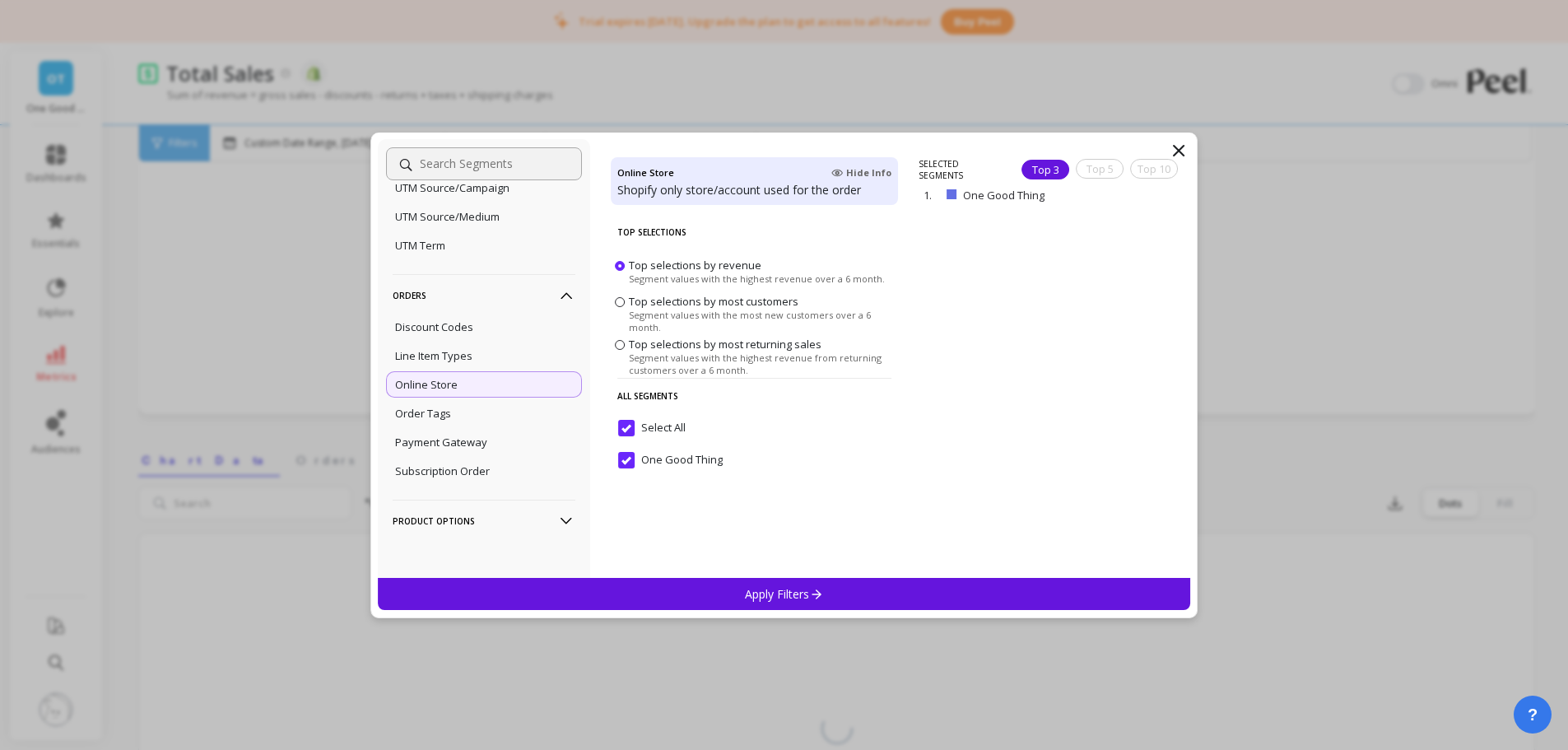
click at [480, 361] on div "Line Item Types" at bounding box center [483, 355] width 196 height 26
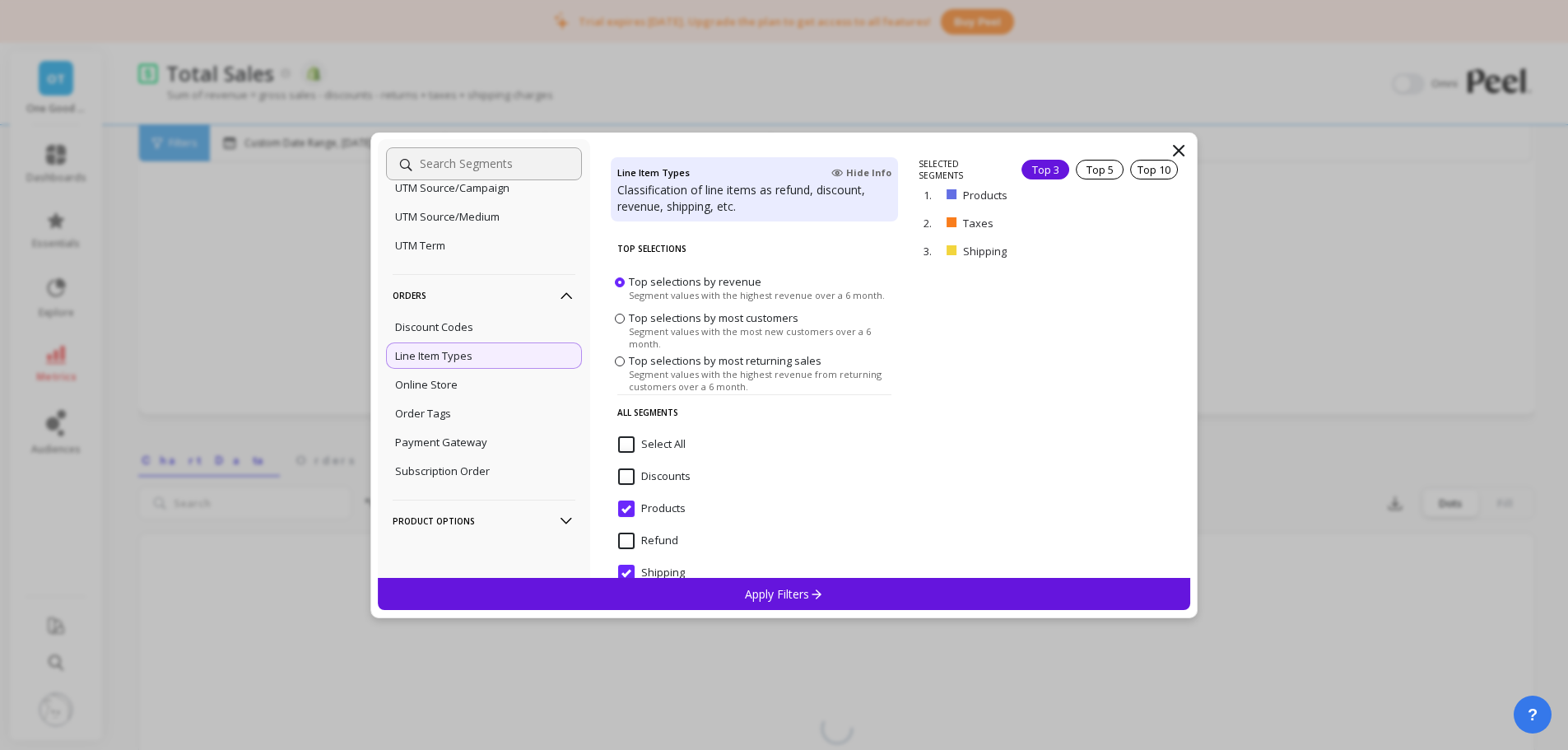
click at [398, 77] on div "No filtering Overall Products Product Collections Product Tags Product Types Pr…" at bounding box center [784, 375] width 1568 height 750
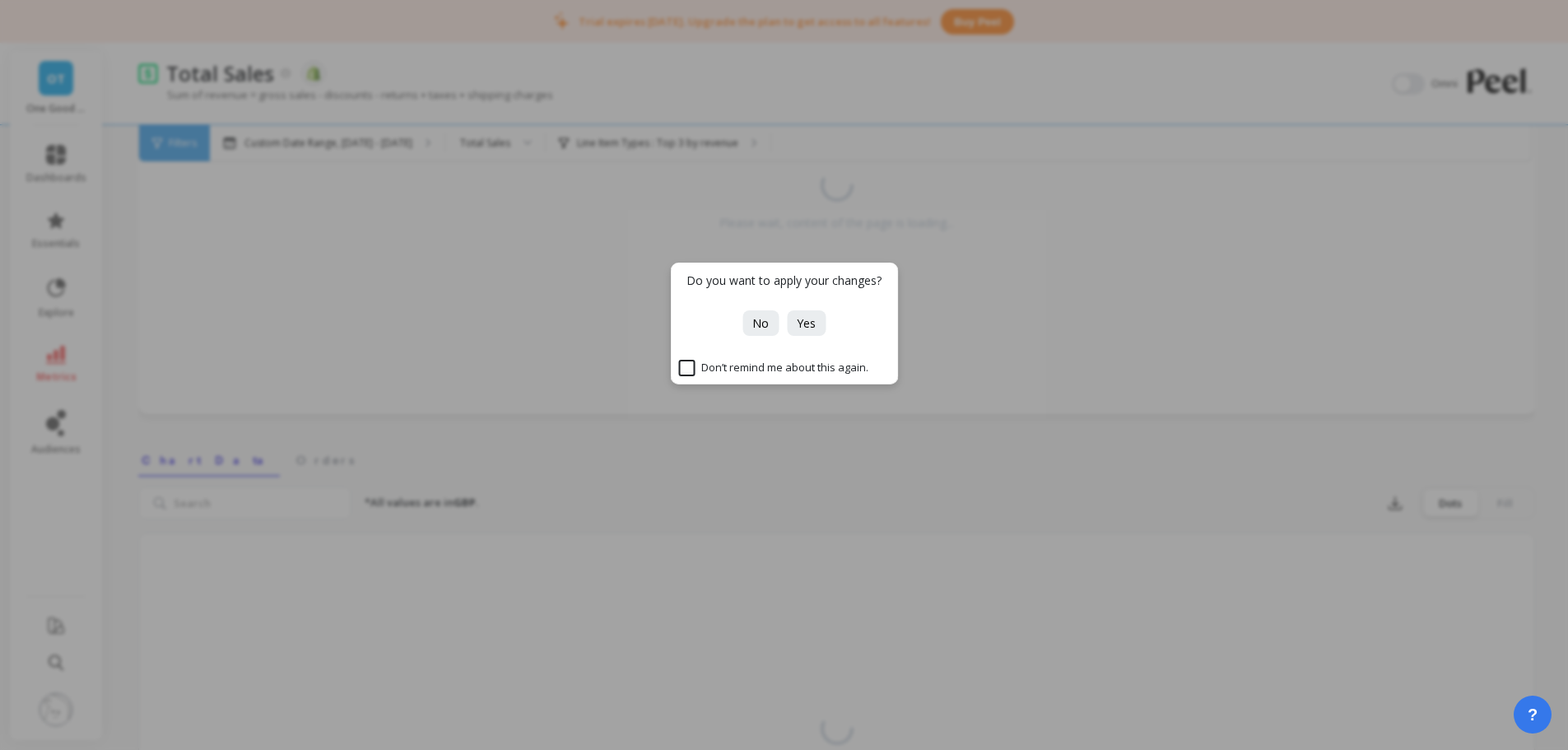
click at [767, 332] on button "No" at bounding box center [761, 323] width 36 height 26
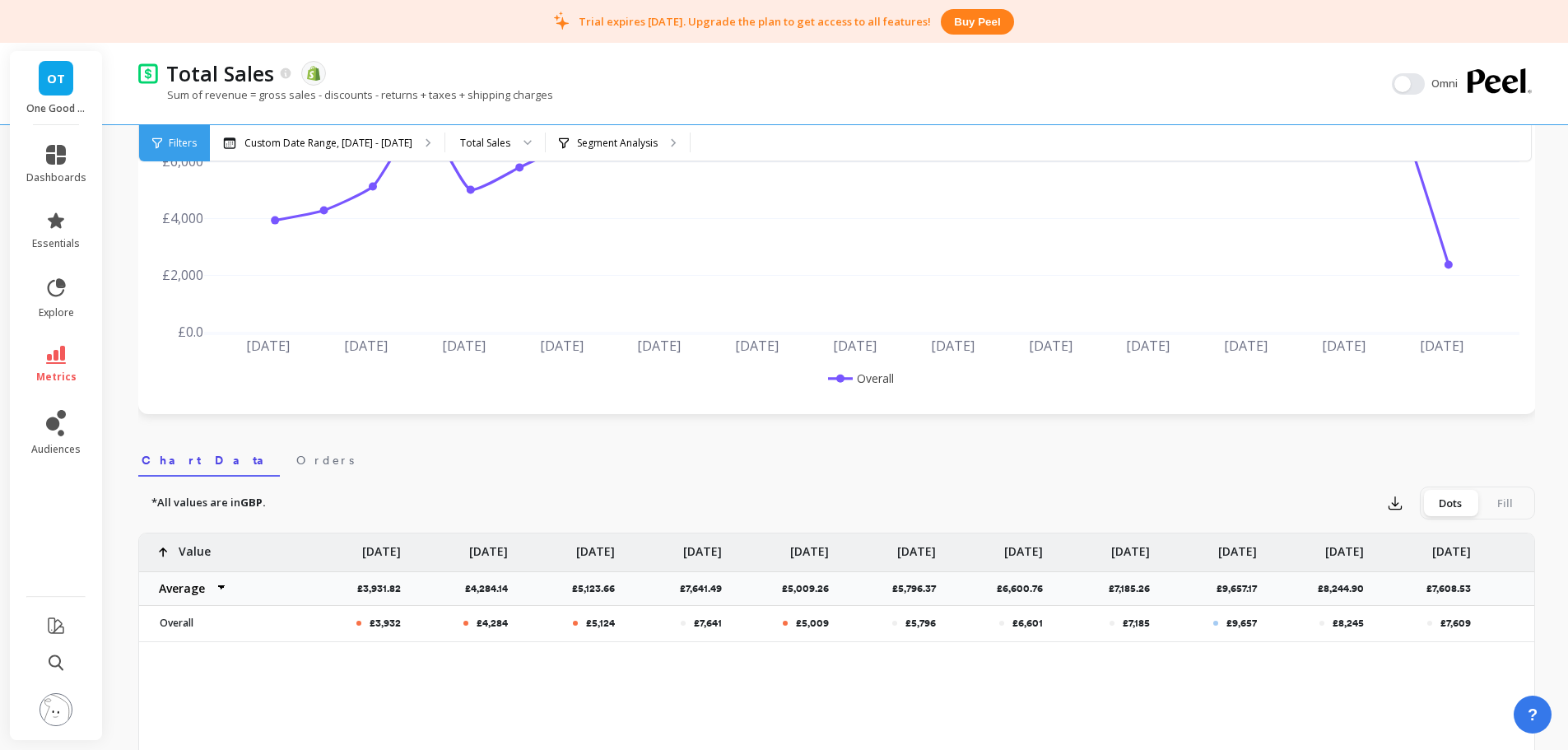
click at [57, 67] on link "OT" at bounding box center [55, 78] width 35 height 35
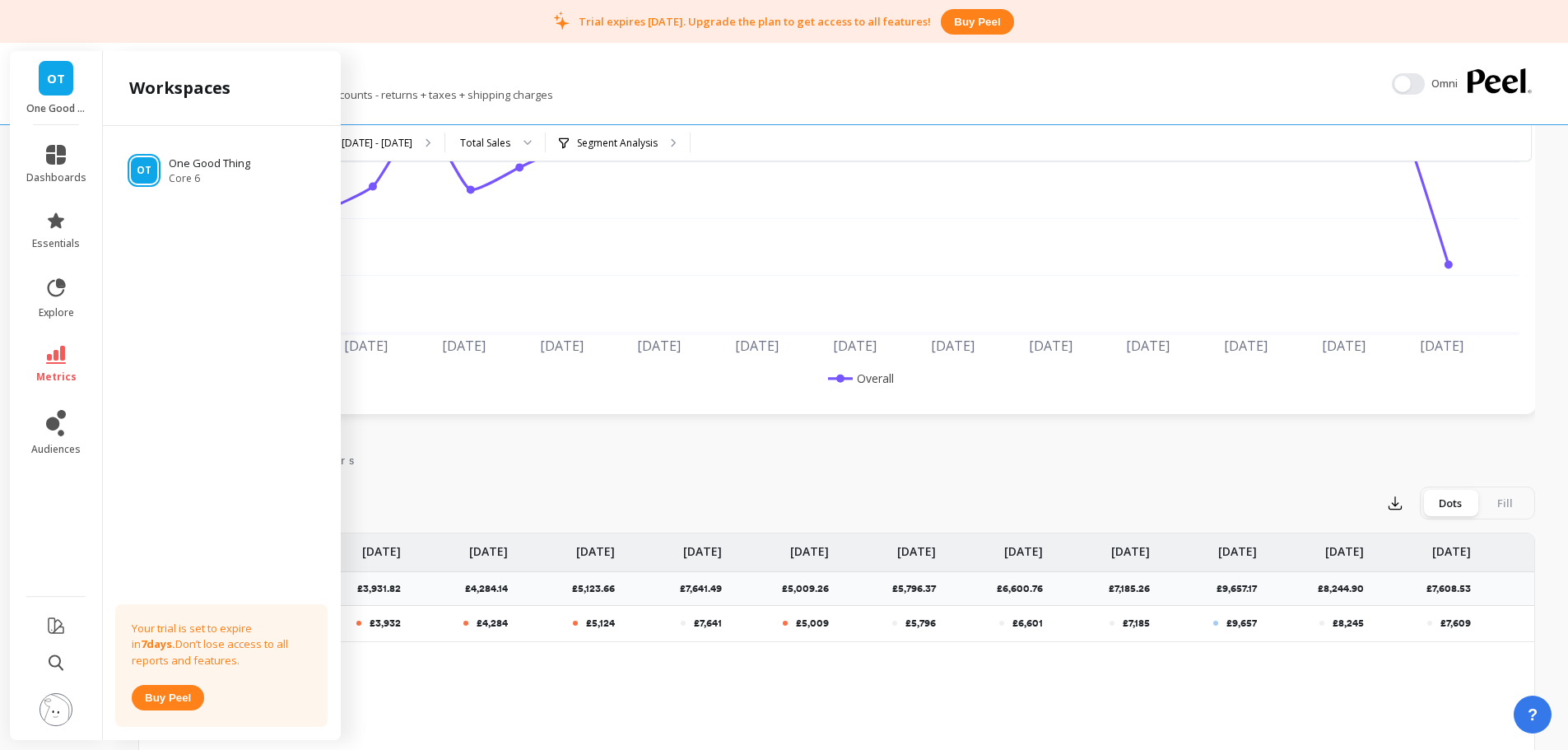
click at [64, 42] on div "Trial expires in 7 days. Upgrade the plan to get access to all features! Buy pe…" at bounding box center [784, 21] width 1568 height 43
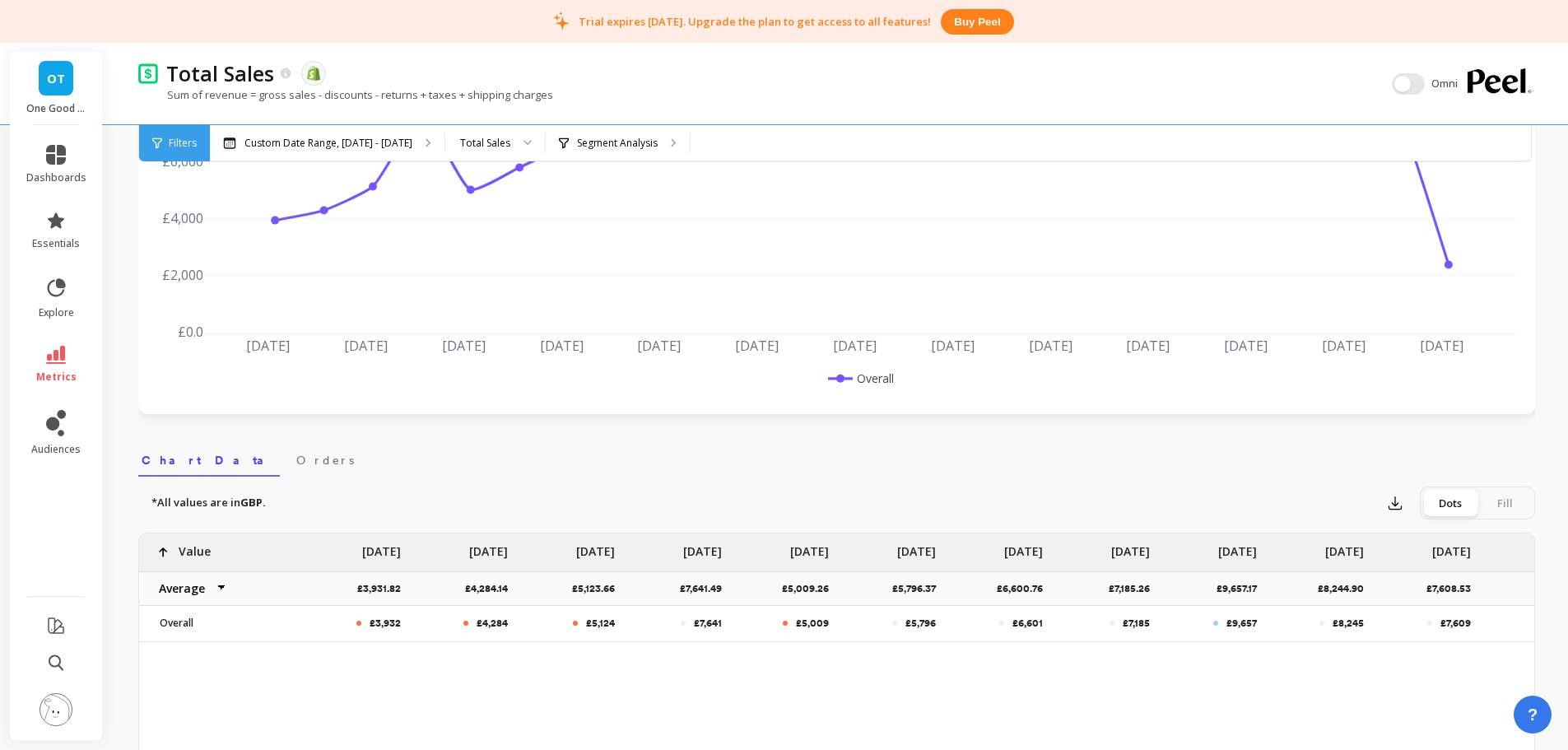
click at [58, 721] on img at bounding box center [55, 709] width 33 height 33
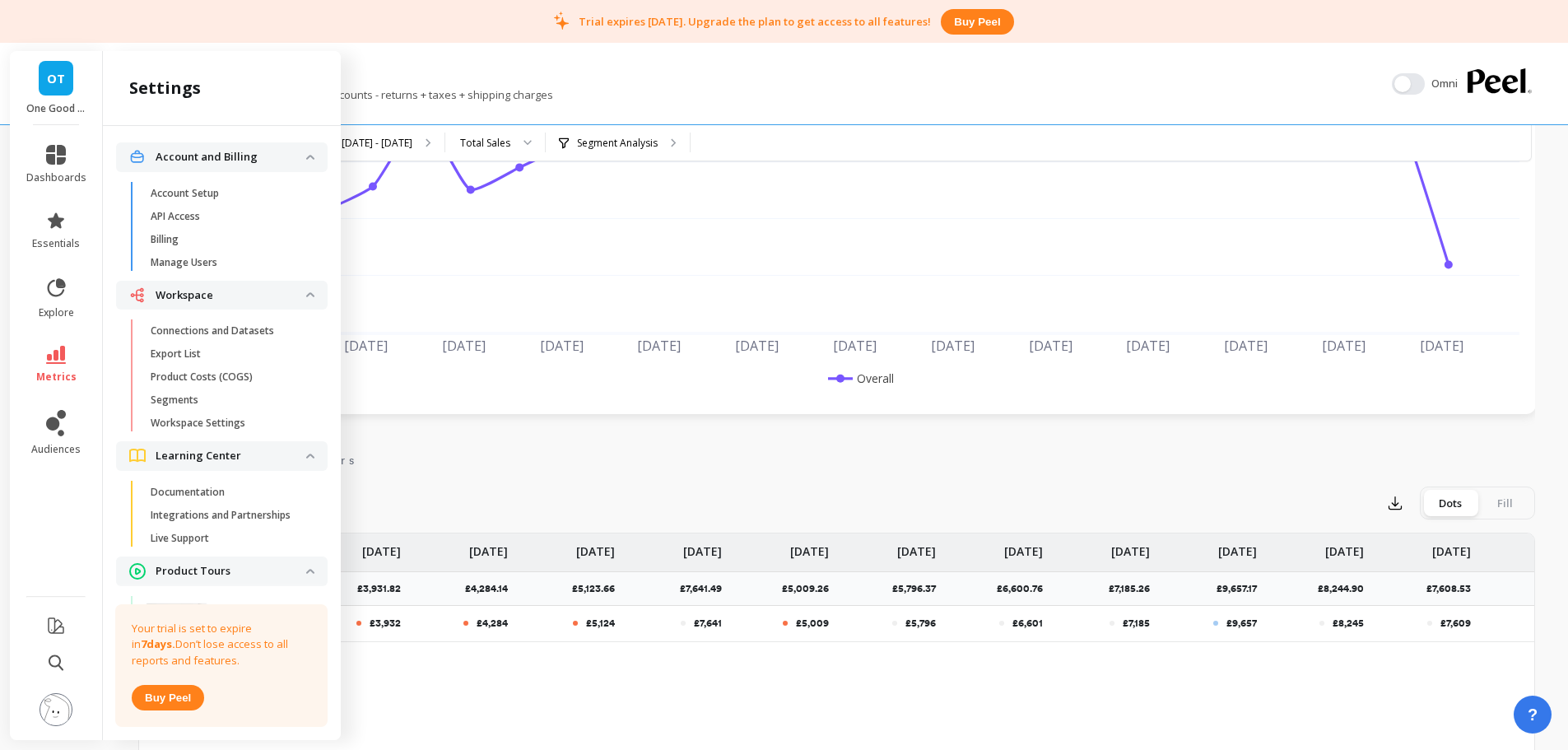
click at [240, 337] on p "Connections and Datasets" at bounding box center [212, 330] width 124 height 13
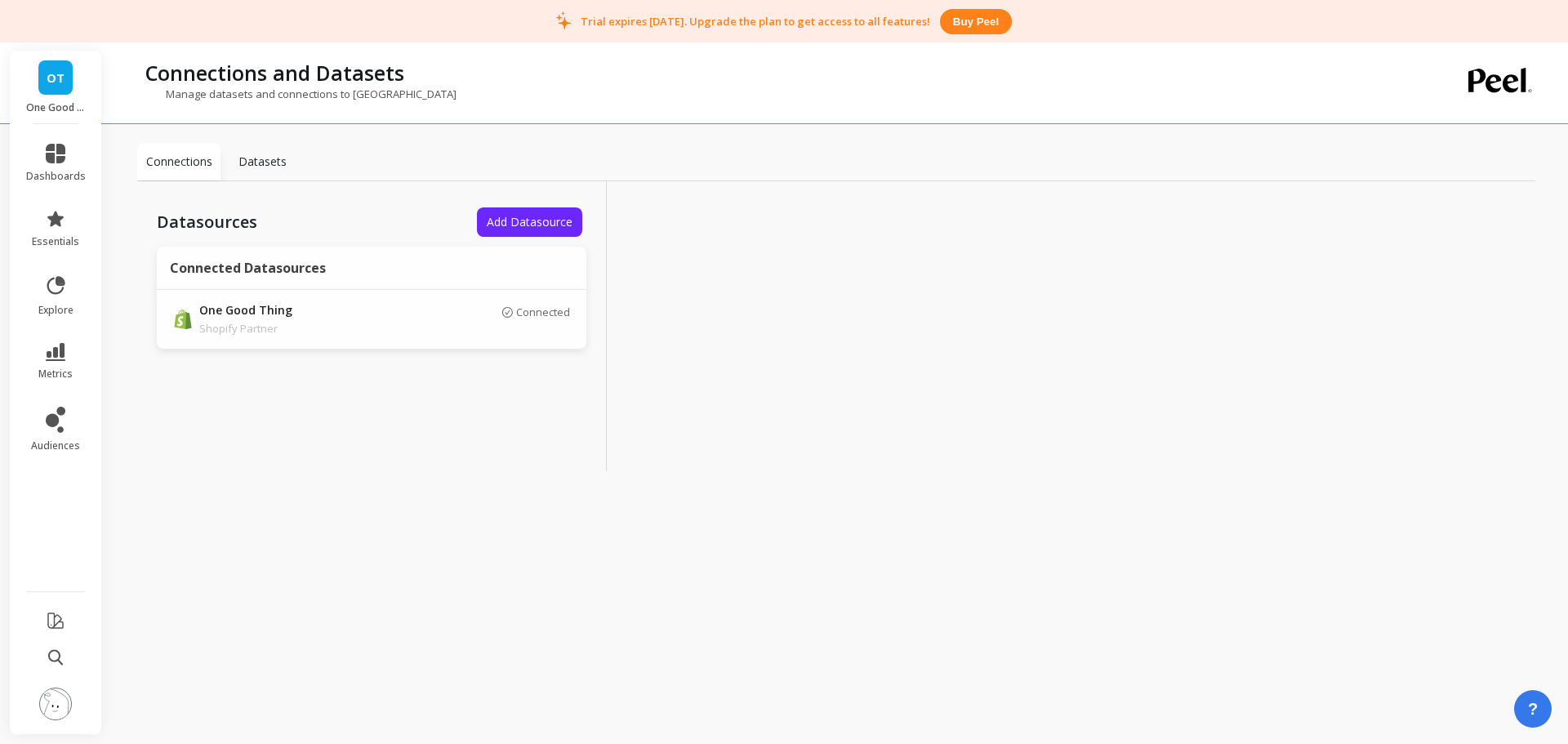
click at [700, 96] on div "Manage datasets and connections to [GEOGRAPHIC_DATA]" at bounding box center [770, 102] width 1264 height 31
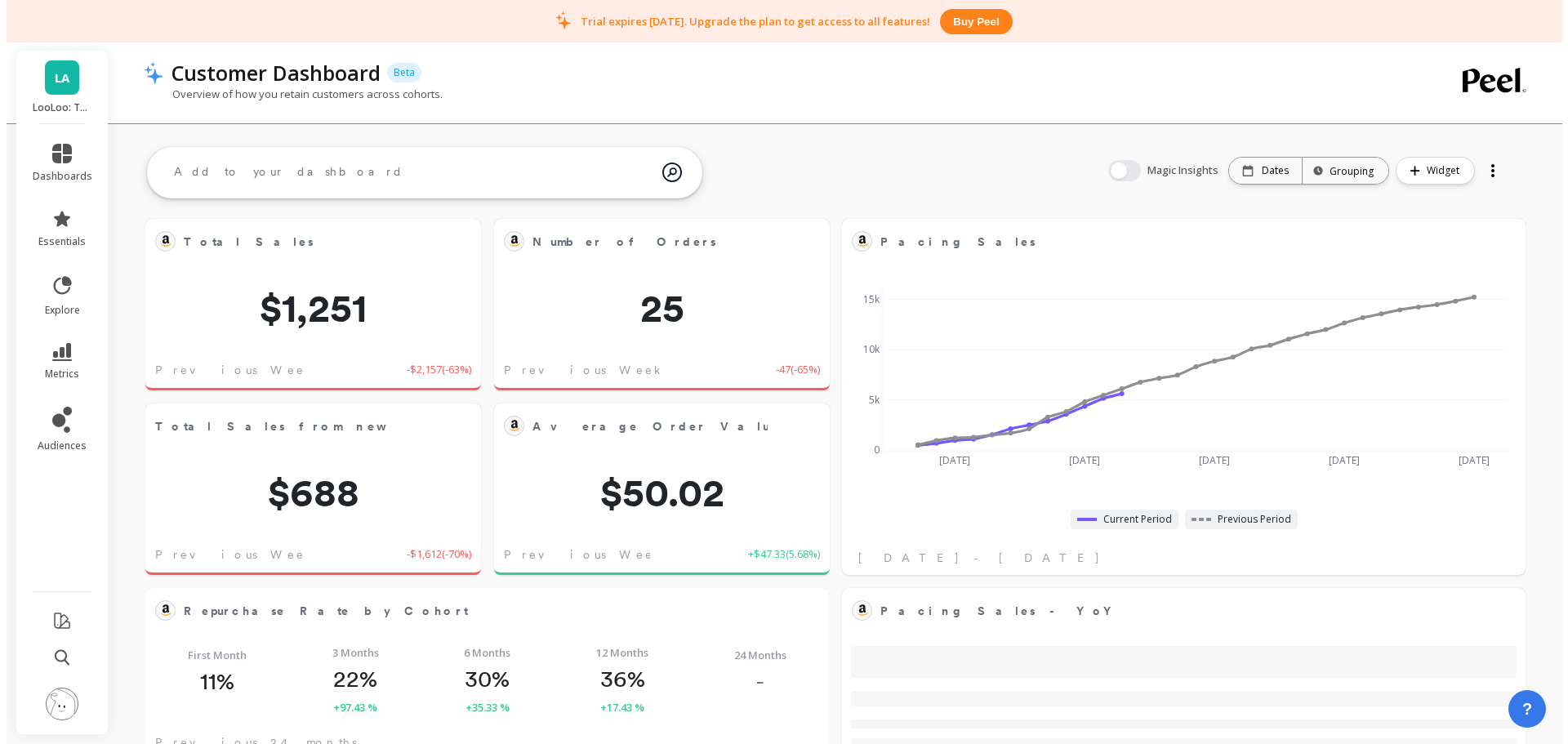
scroll to position [437, 625]
click at [54, 708] on img at bounding box center [55, 703] width 33 height 33
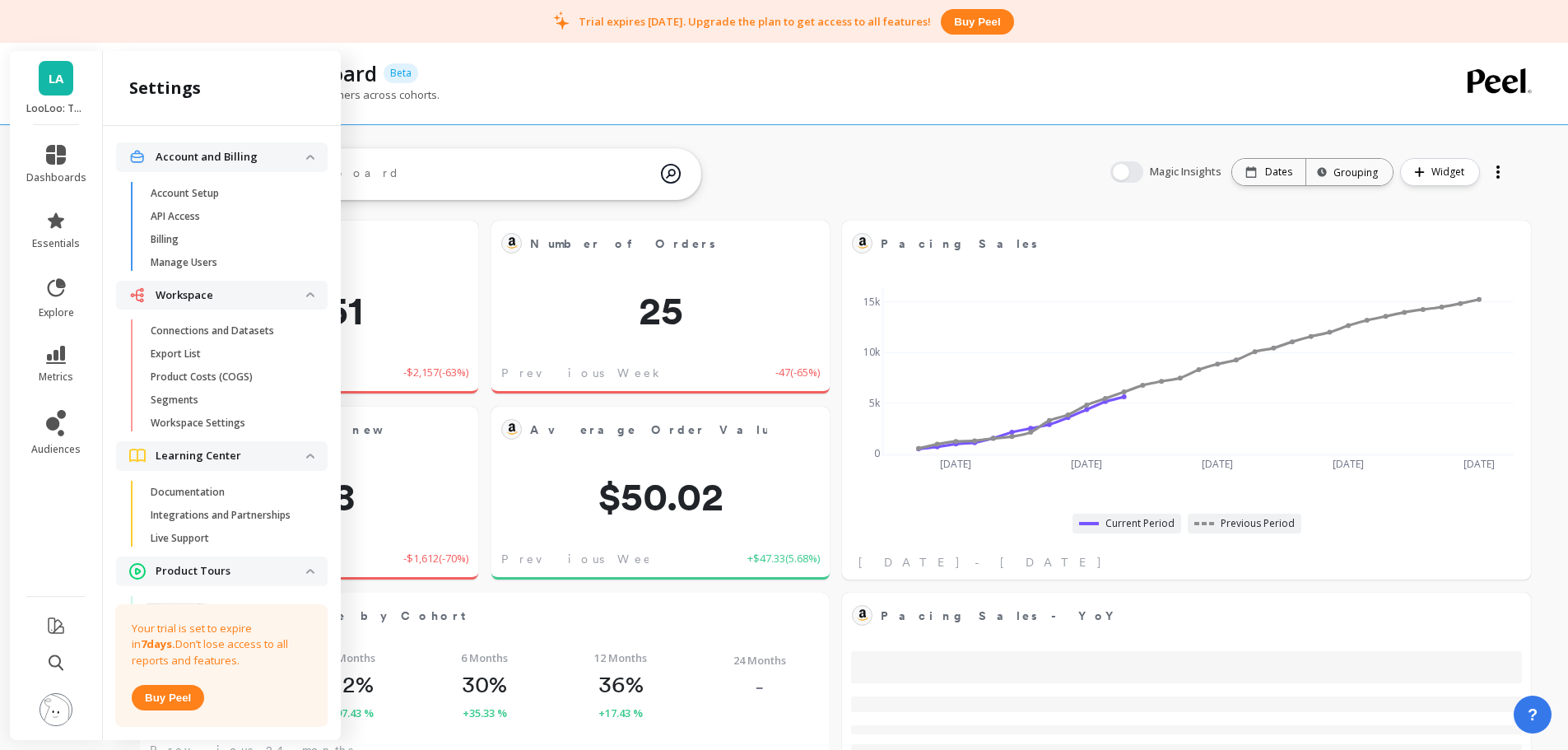
click at [200, 334] on p "Connections and Datasets" at bounding box center [212, 330] width 124 height 13
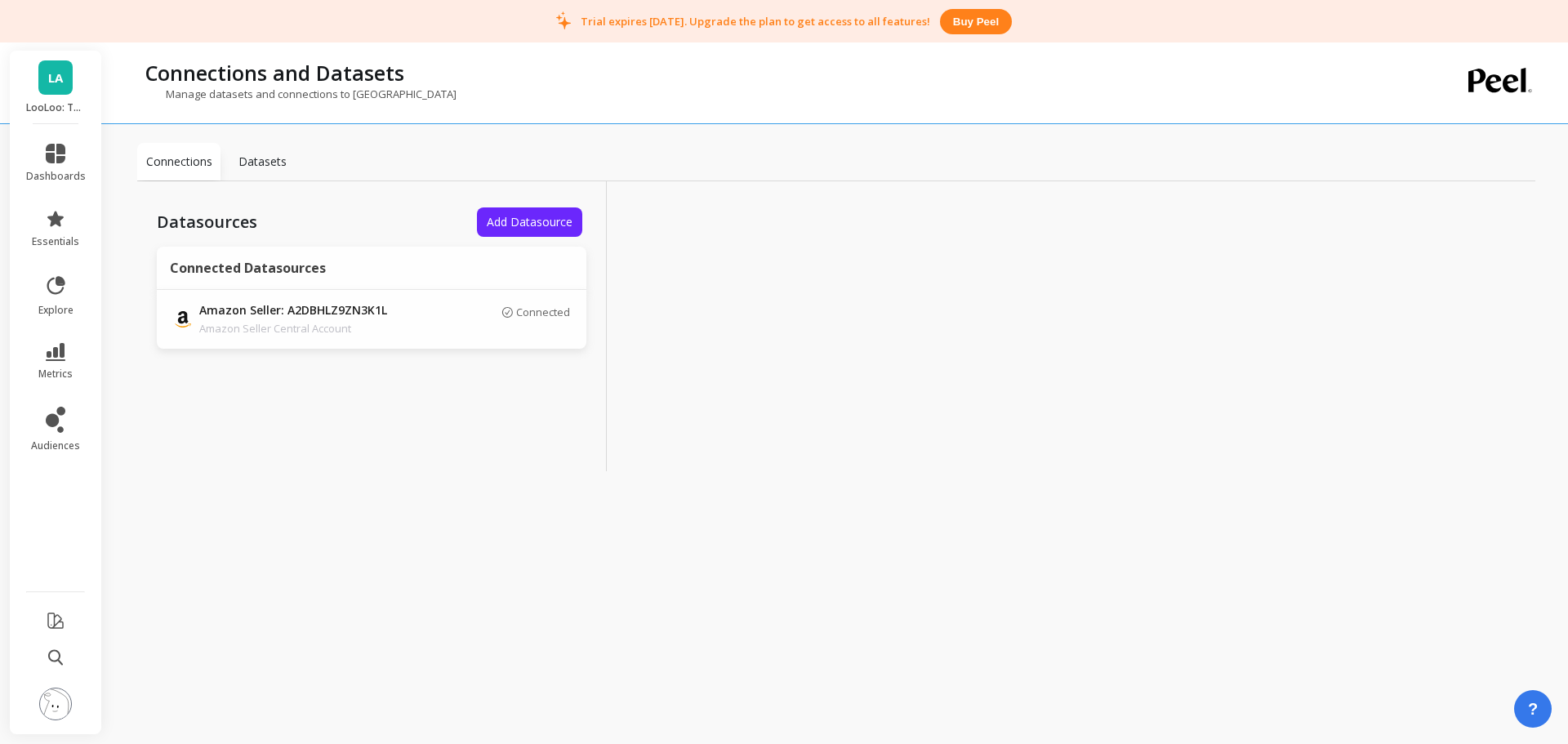
click at [56, 77] on span "LA" at bounding box center [55, 77] width 15 height 19
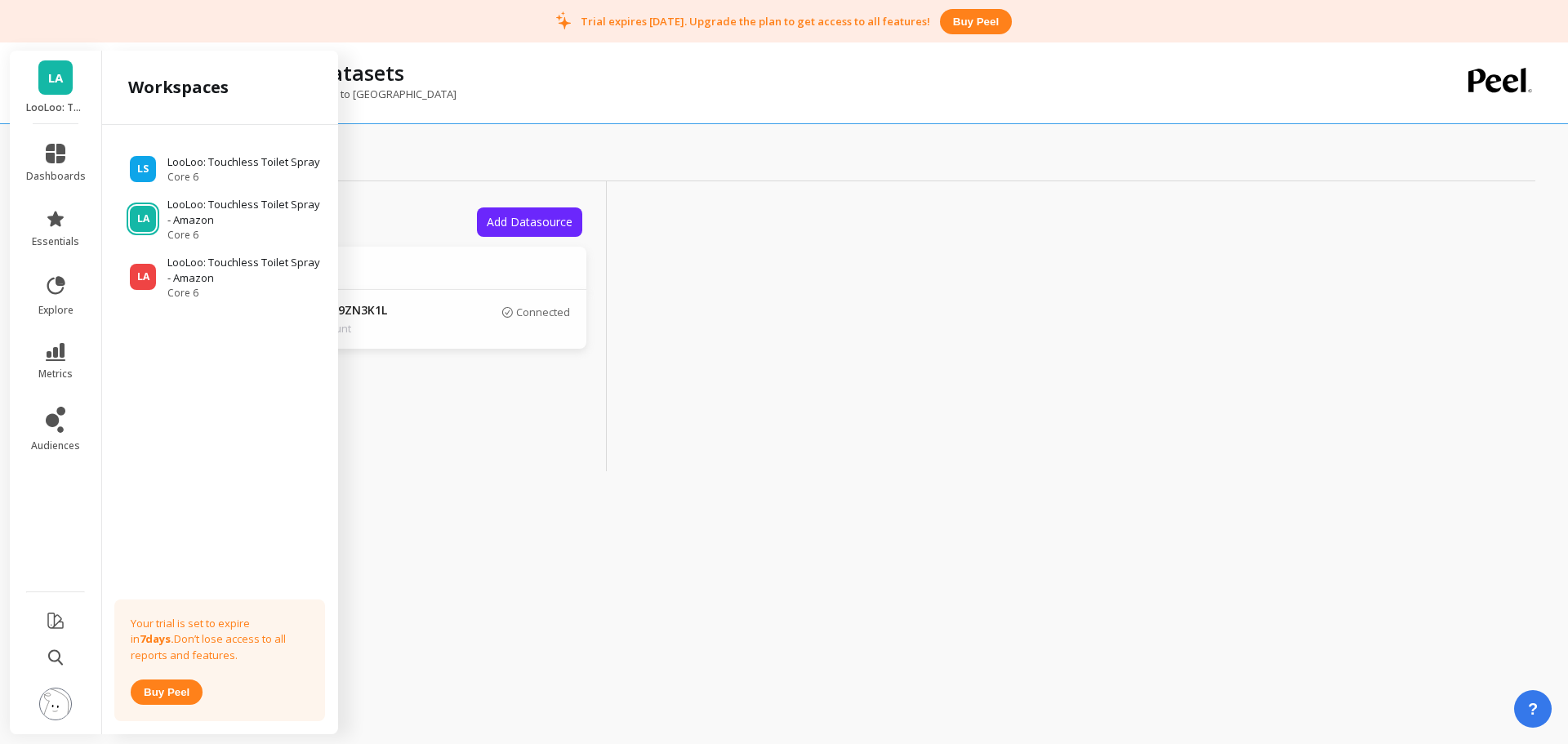
click at [233, 170] on p "LooLoo: Touchless Toilet Spray" at bounding box center [244, 162] width 153 height 16
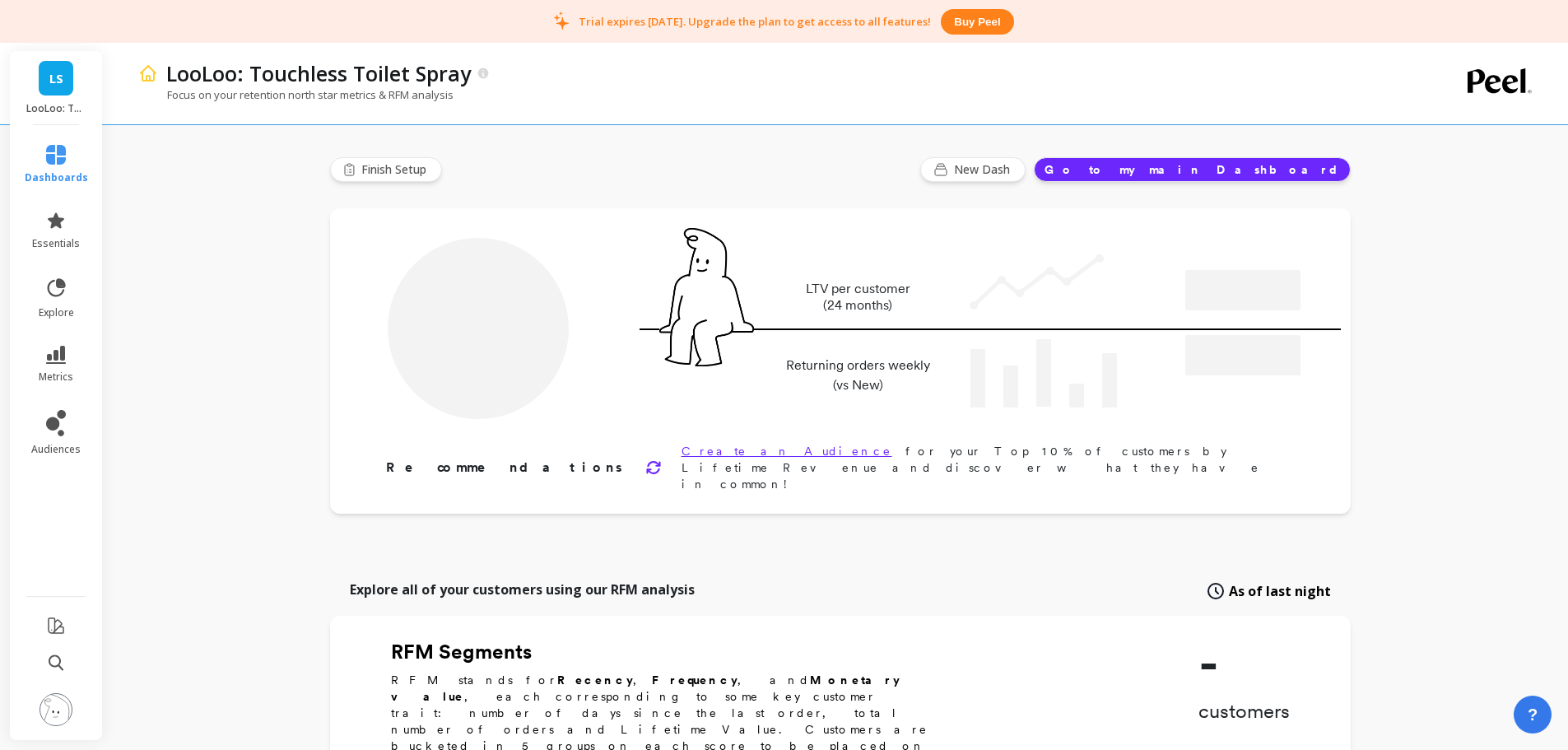
type input "Champions"
type input "758"
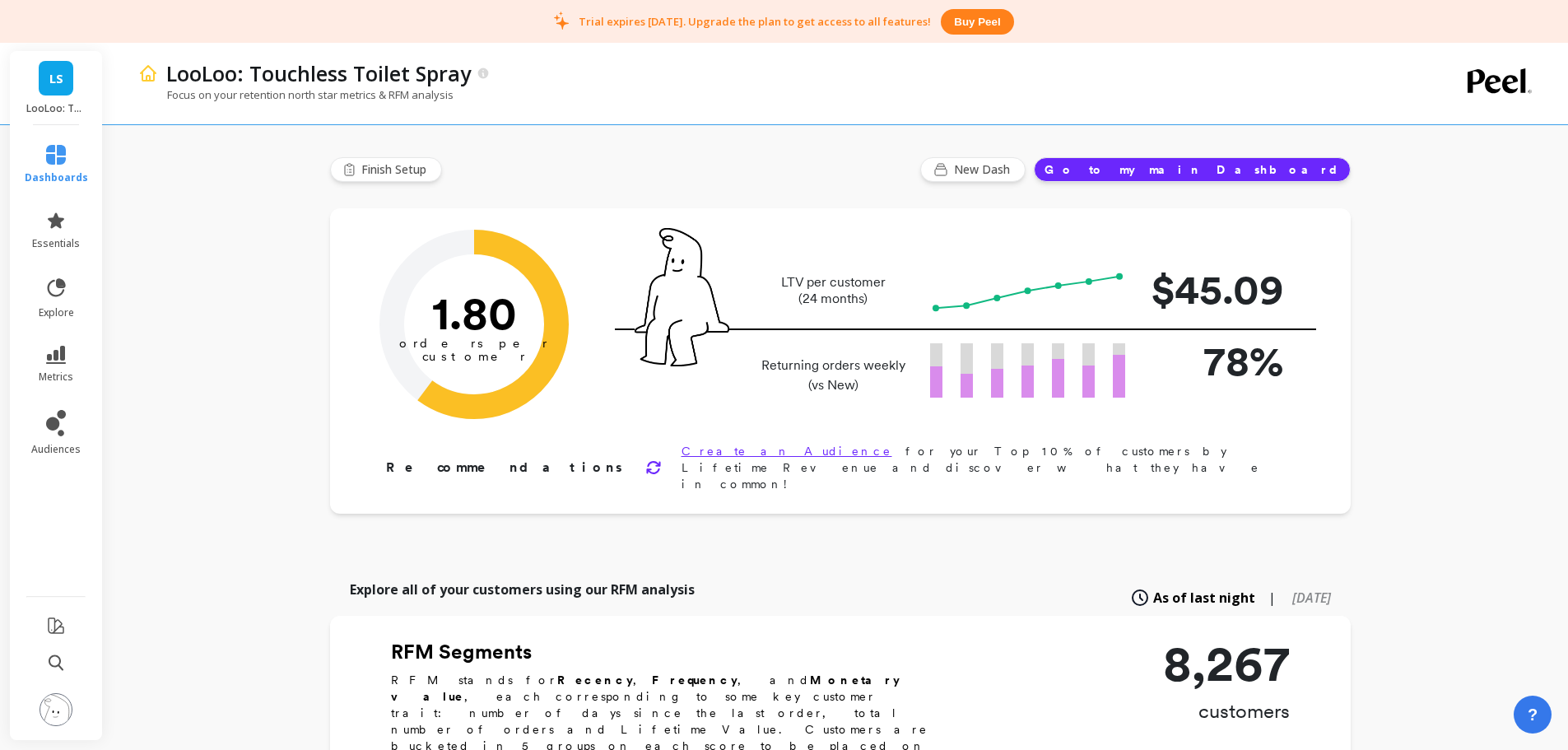
click at [55, 707] on img at bounding box center [55, 709] width 33 height 33
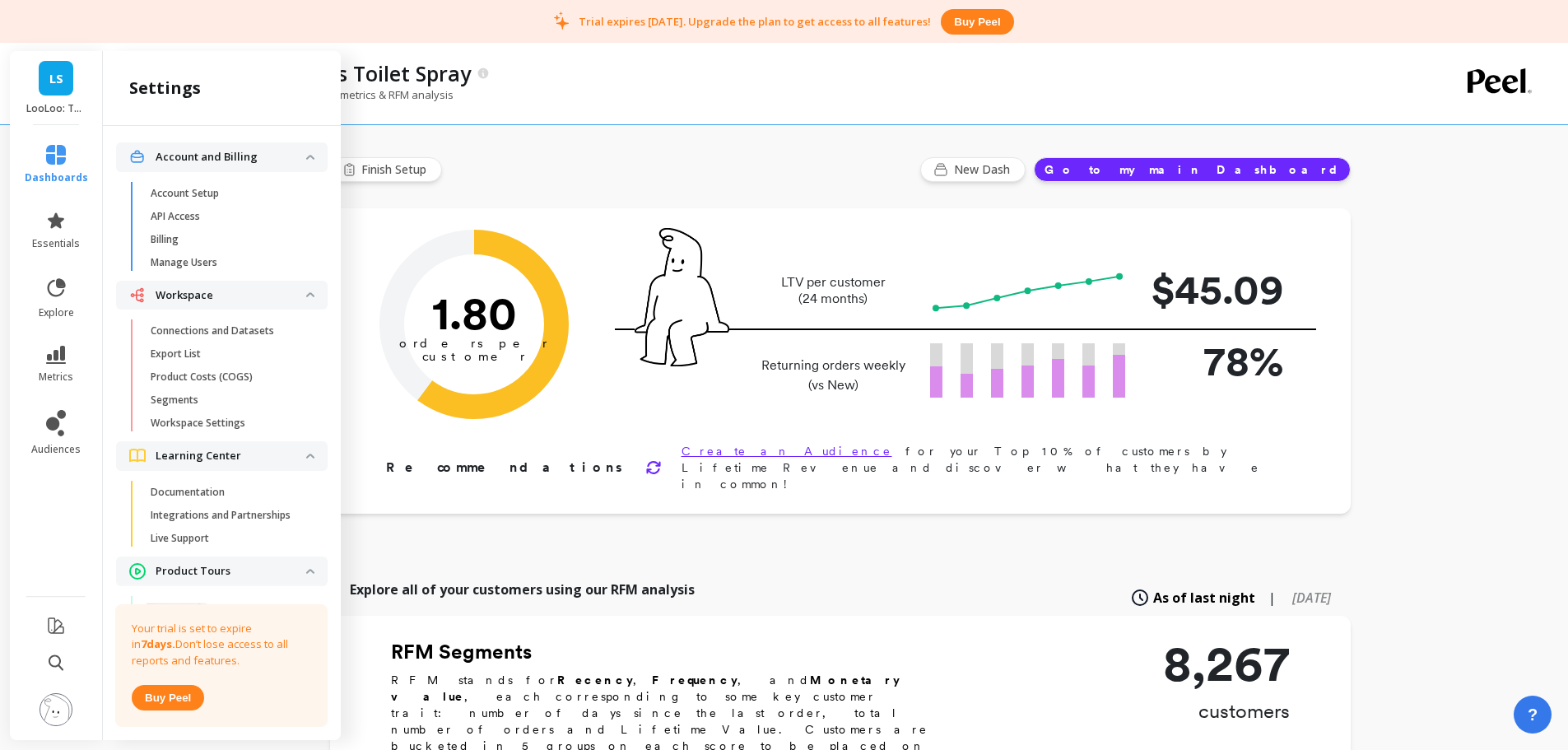
click at [231, 331] on p "Connections and Datasets" at bounding box center [212, 330] width 124 height 13
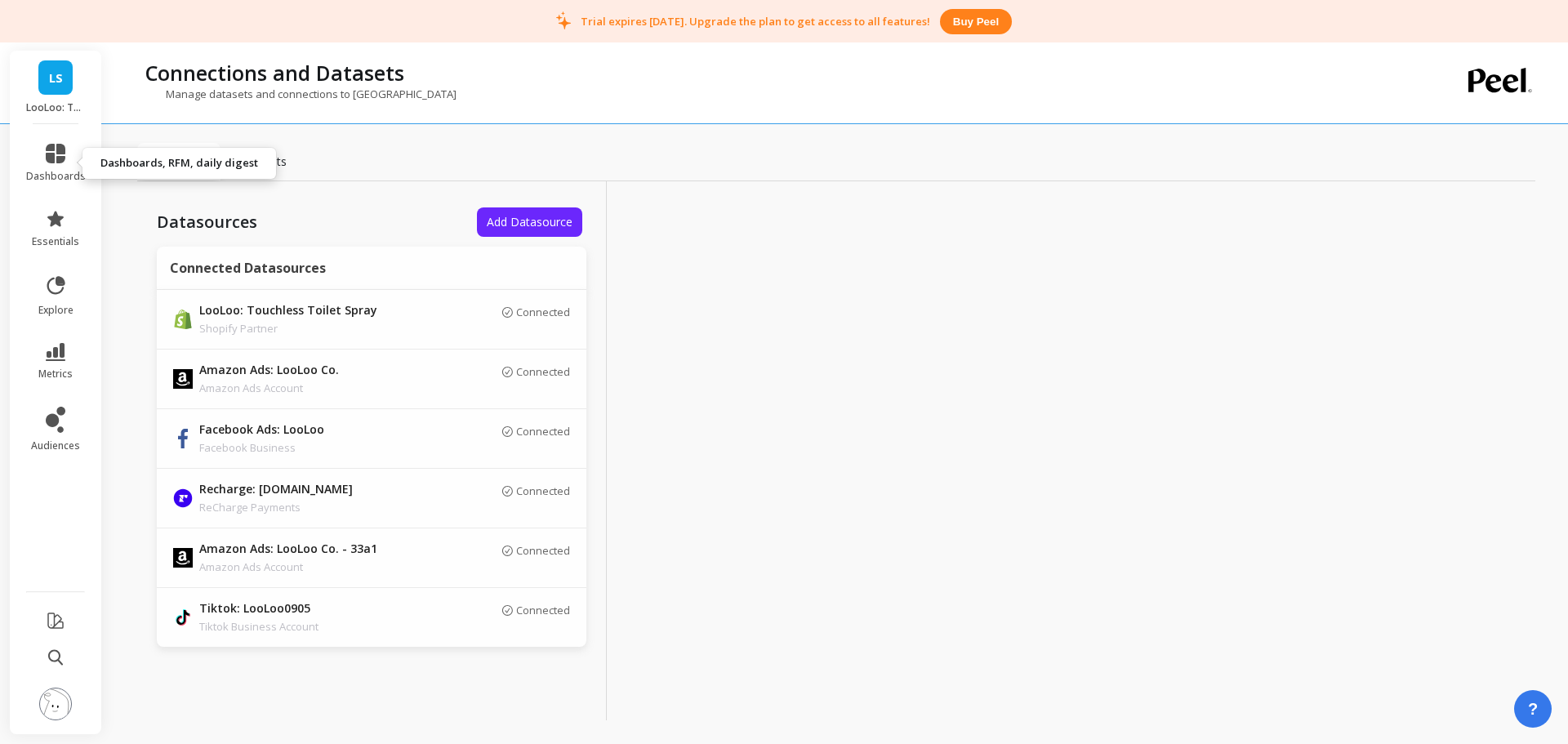
click at [60, 146] on icon at bounding box center [56, 154] width 20 height 20
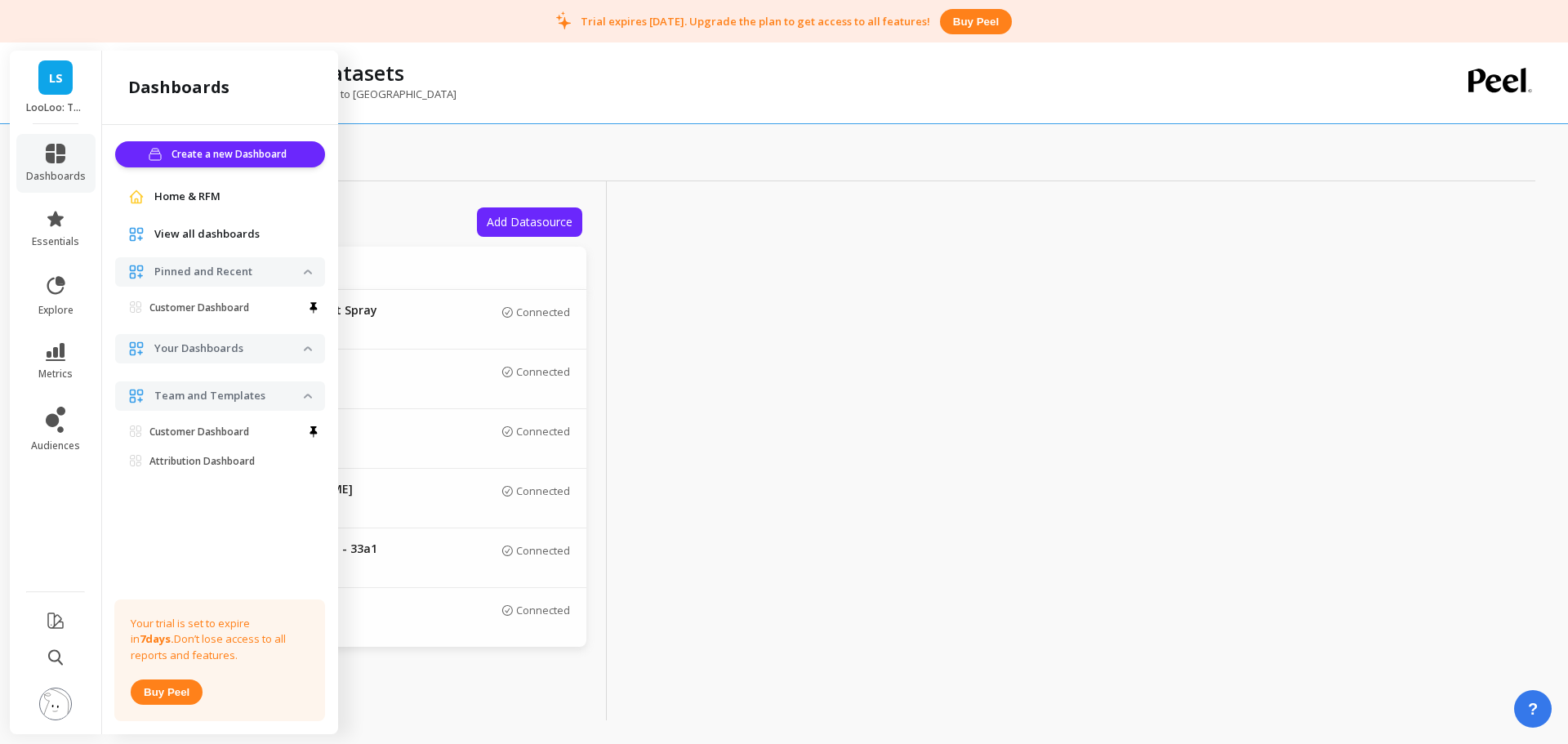
click at [54, 91] on link "LS" at bounding box center [55, 77] width 35 height 35
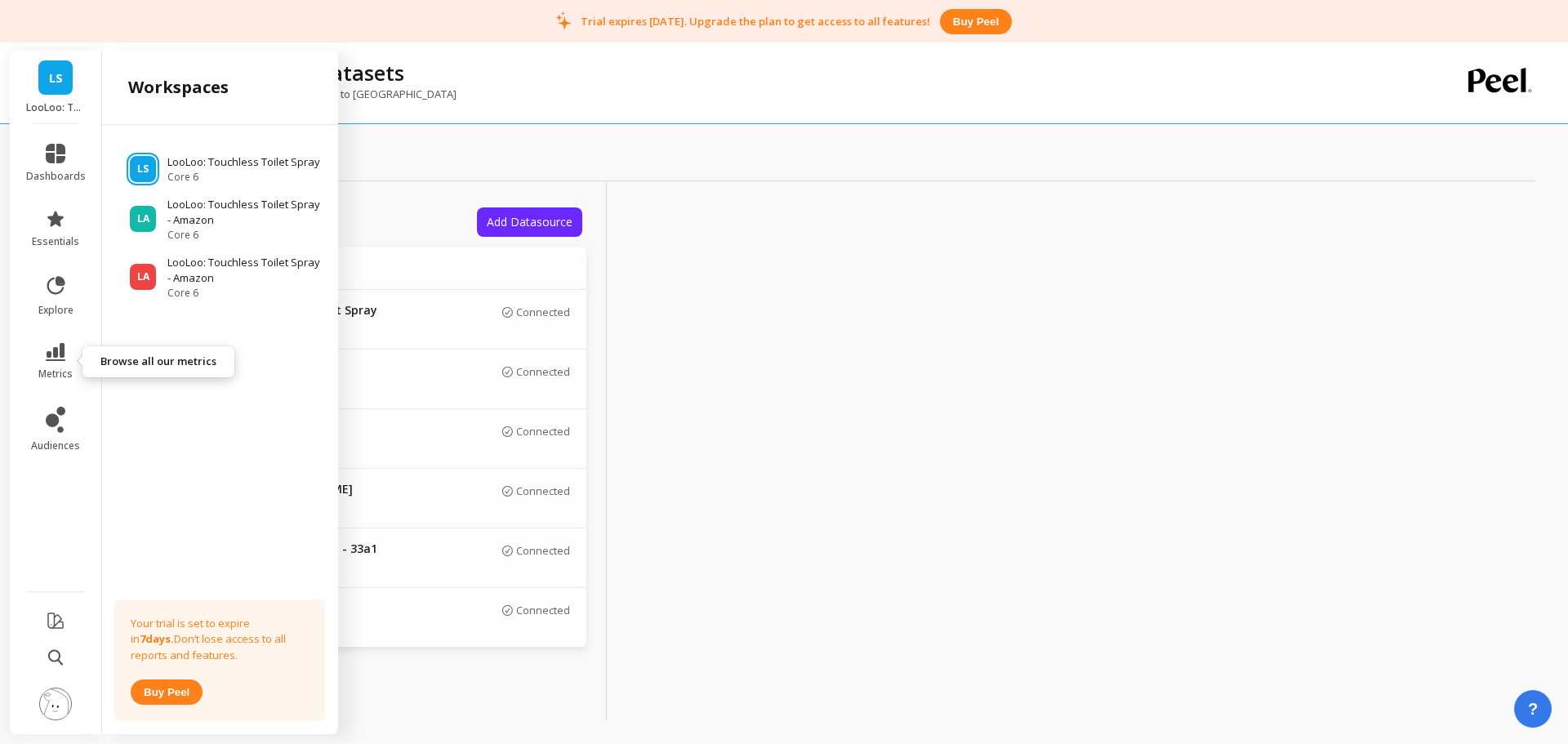
click at [48, 347] on icon at bounding box center [56, 352] width 20 height 18
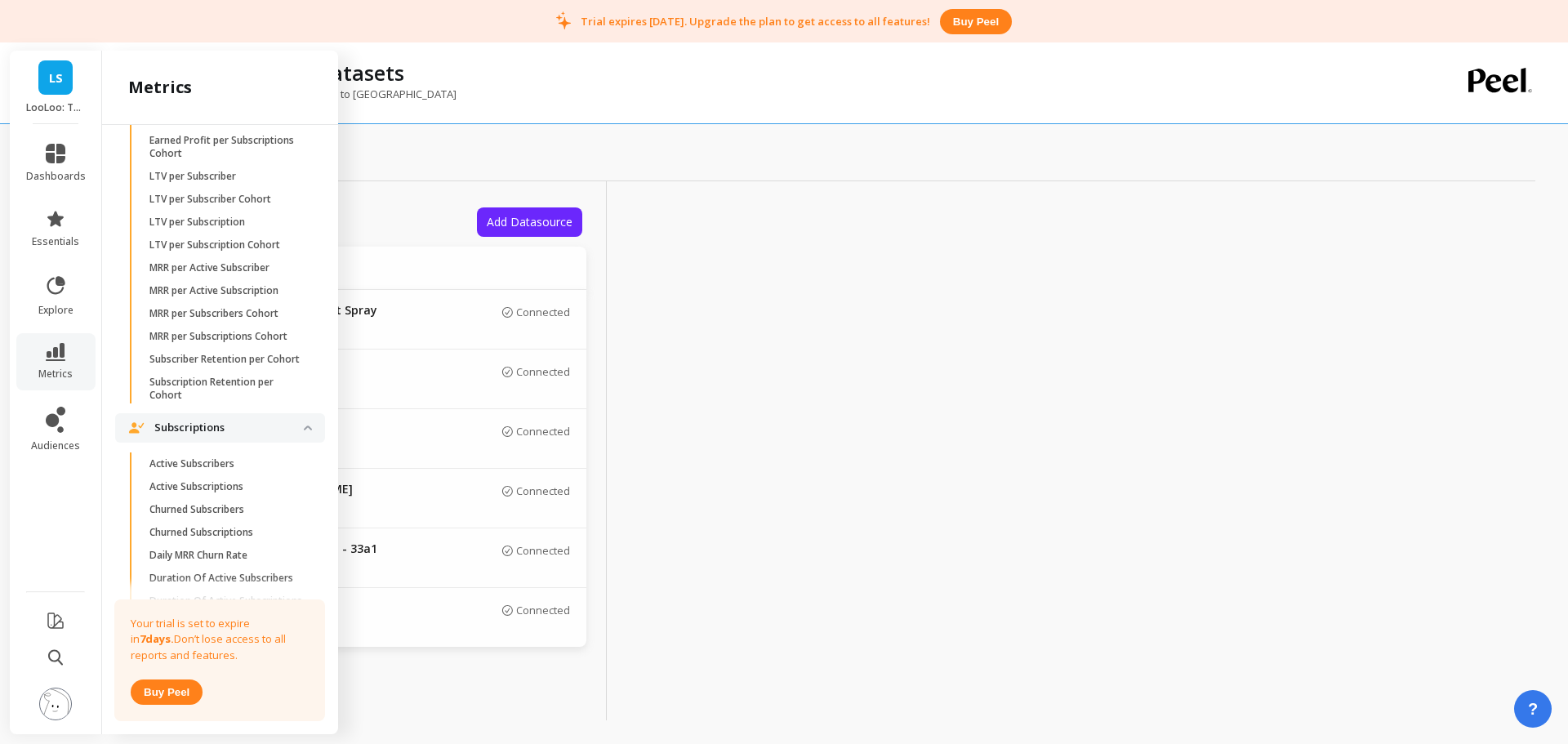
scroll to position [4301, 0]
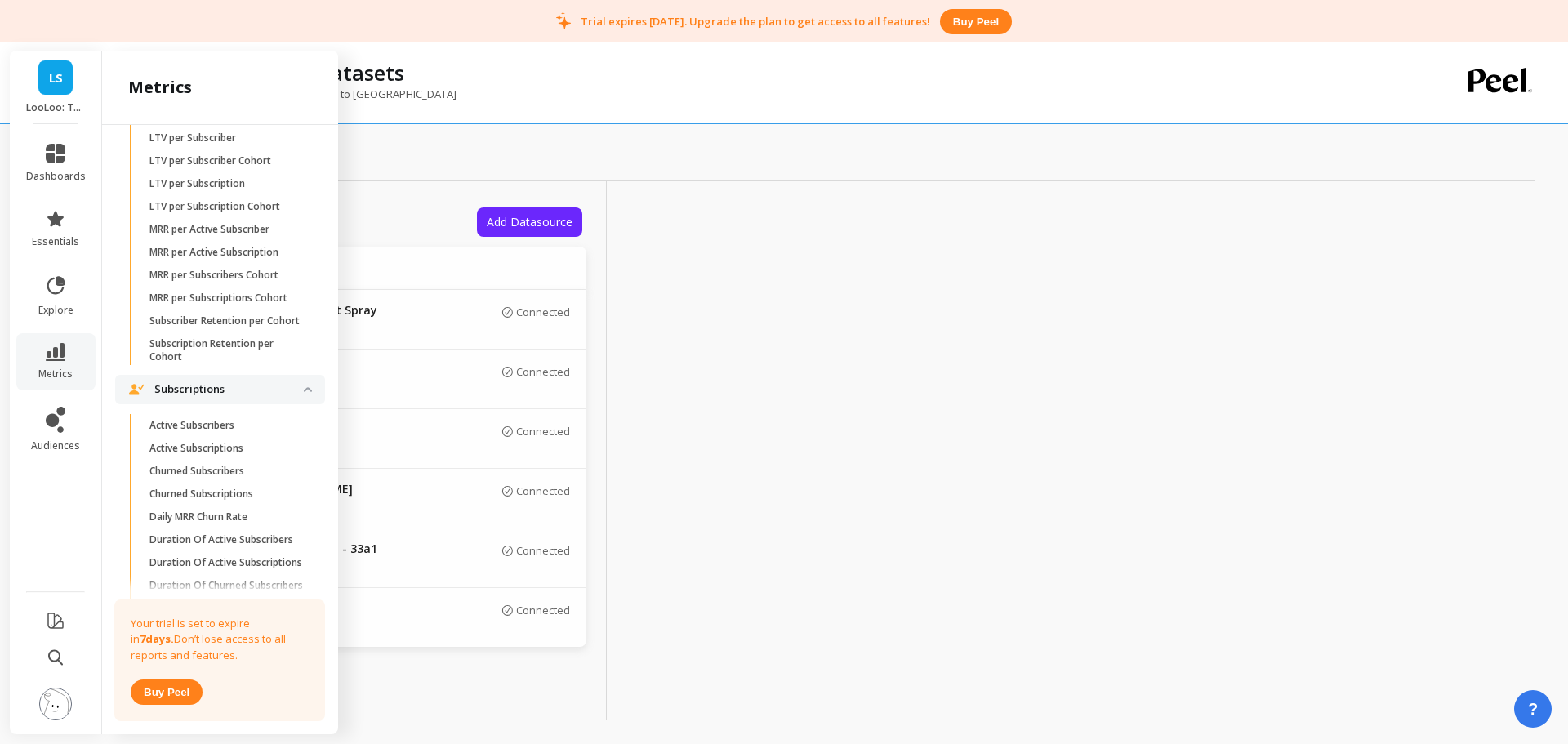
click at [256, 328] on p "Subscriber Retention per Cohort" at bounding box center [224, 321] width 150 height 13
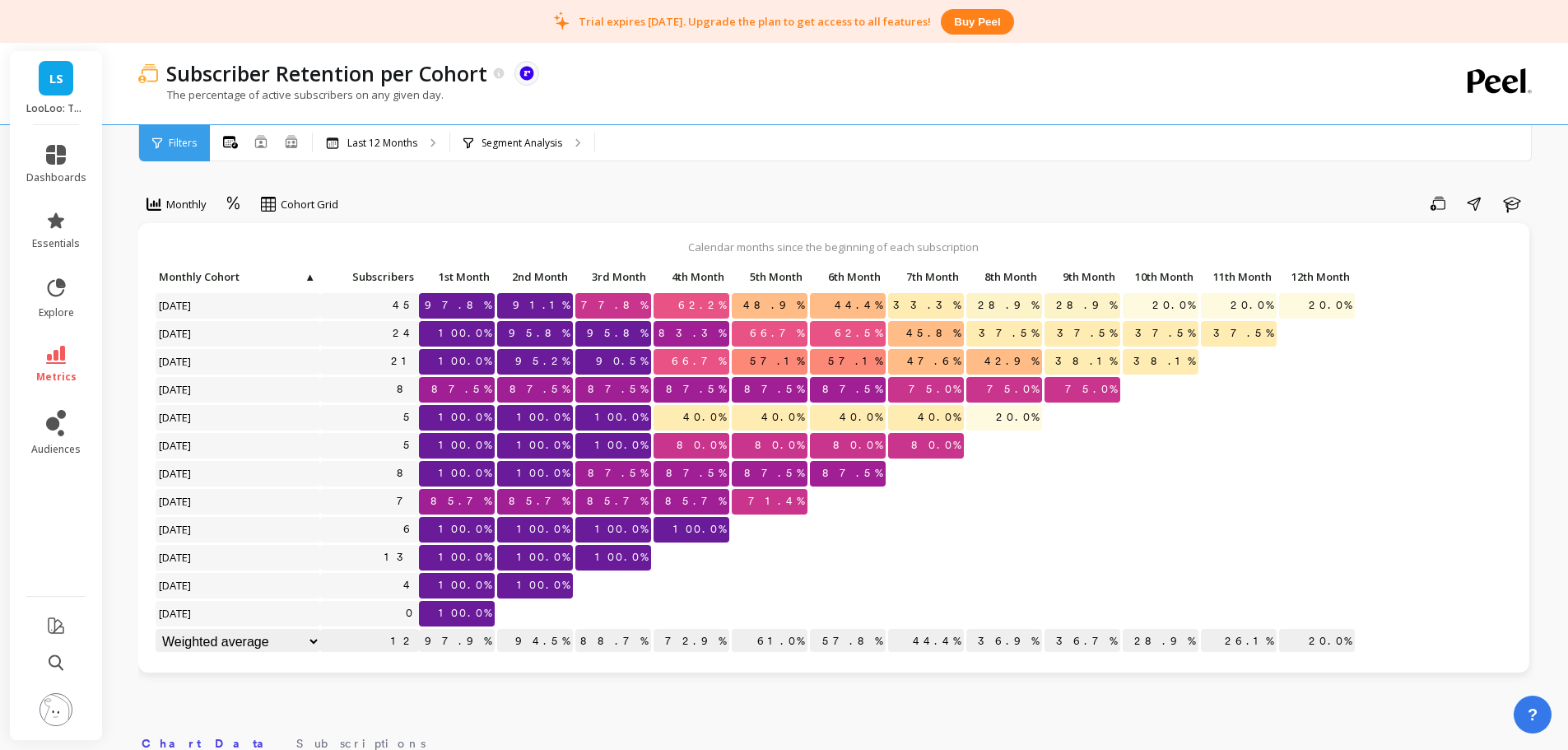
click at [528, 149] on div "Segment Analysis" at bounding box center [522, 143] width 144 height 36
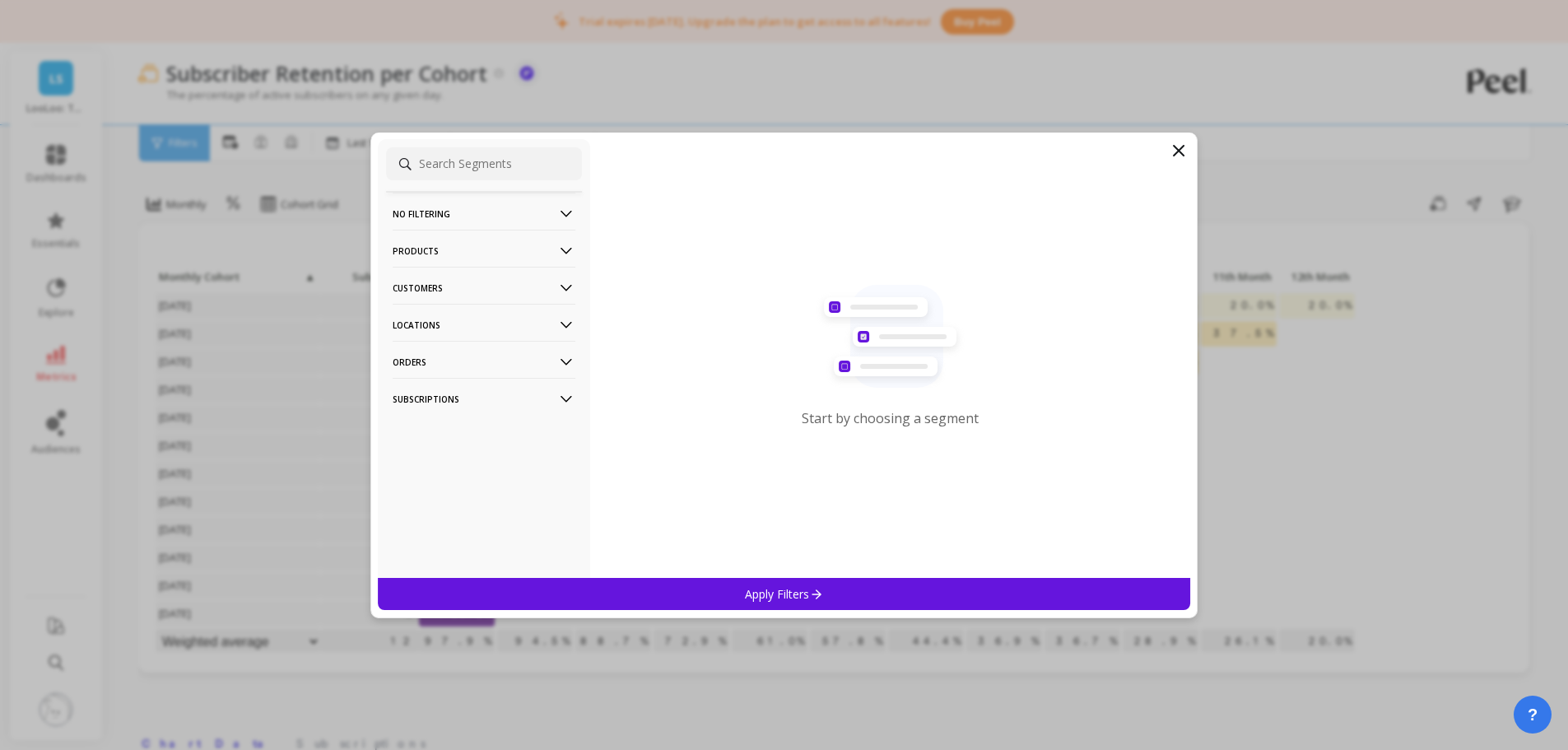
click at [432, 252] on p "Products" at bounding box center [484, 251] width 183 height 42
click at [456, 288] on p "Product Tags" at bounding box center [428, 282] width 65 height 15
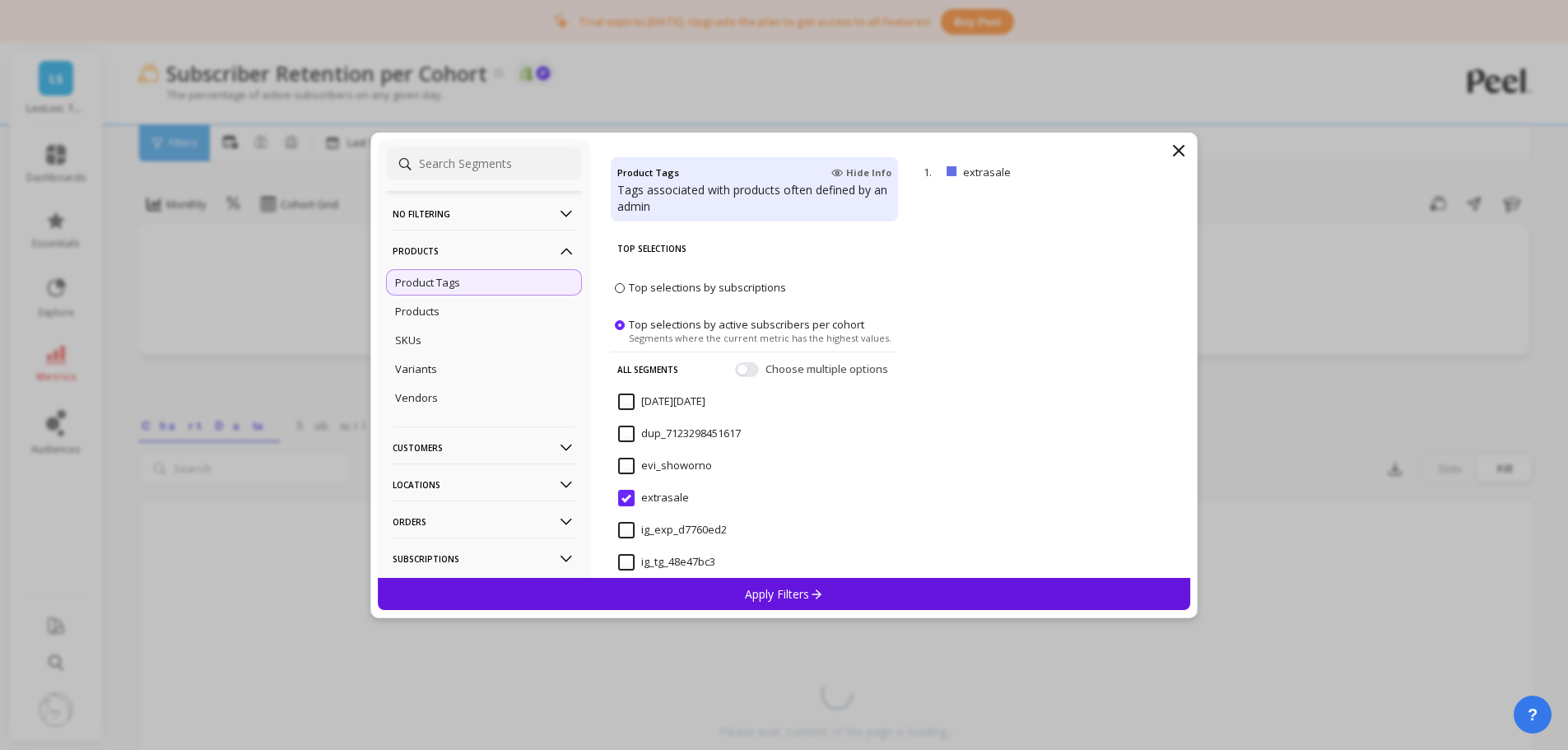
click at [455, 287] on p "Product Tags" at bounding box center [428, 282] width 65 height 15
click at [447, 312] on div "Products" at bounding box center [483, 311] width 196 height 26
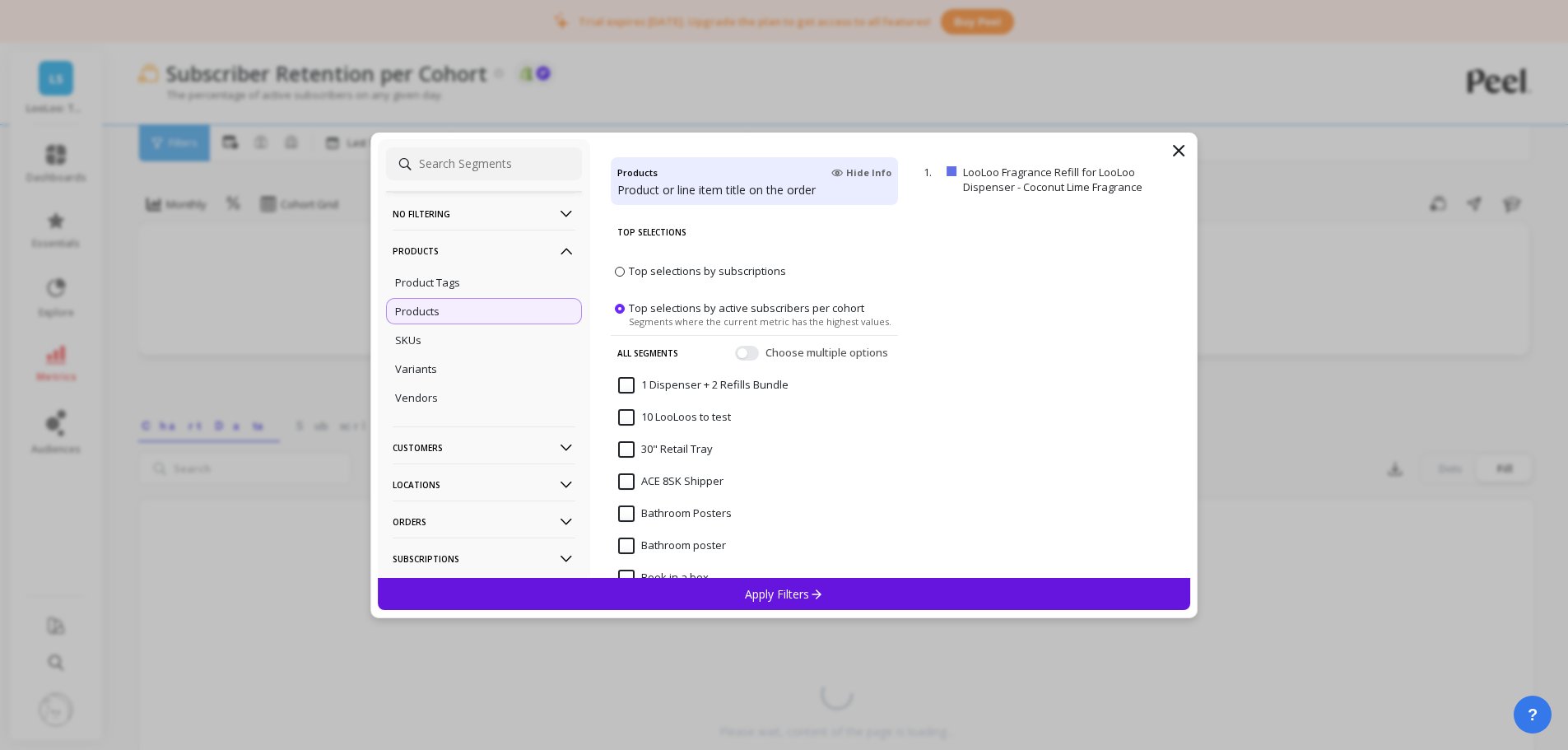
click at [287, 104] on div "No filtering Overall Products Product Tags Products SKUs Variants Vendors Custo…" at bounding box center [784, 375] width 1568 height 750
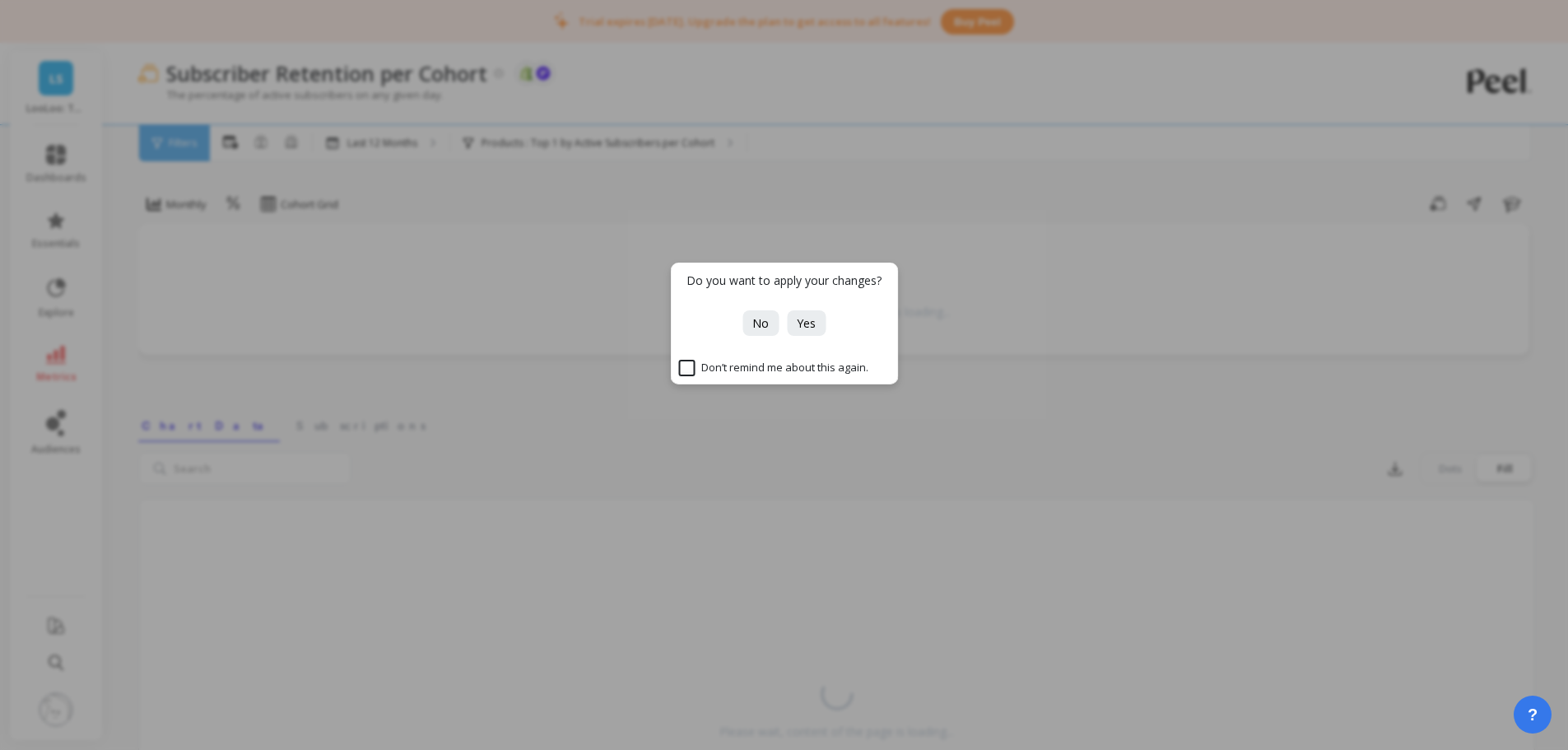
click at [754, 330] on span "No" at bounding box center [761, 322] width 16 height 15
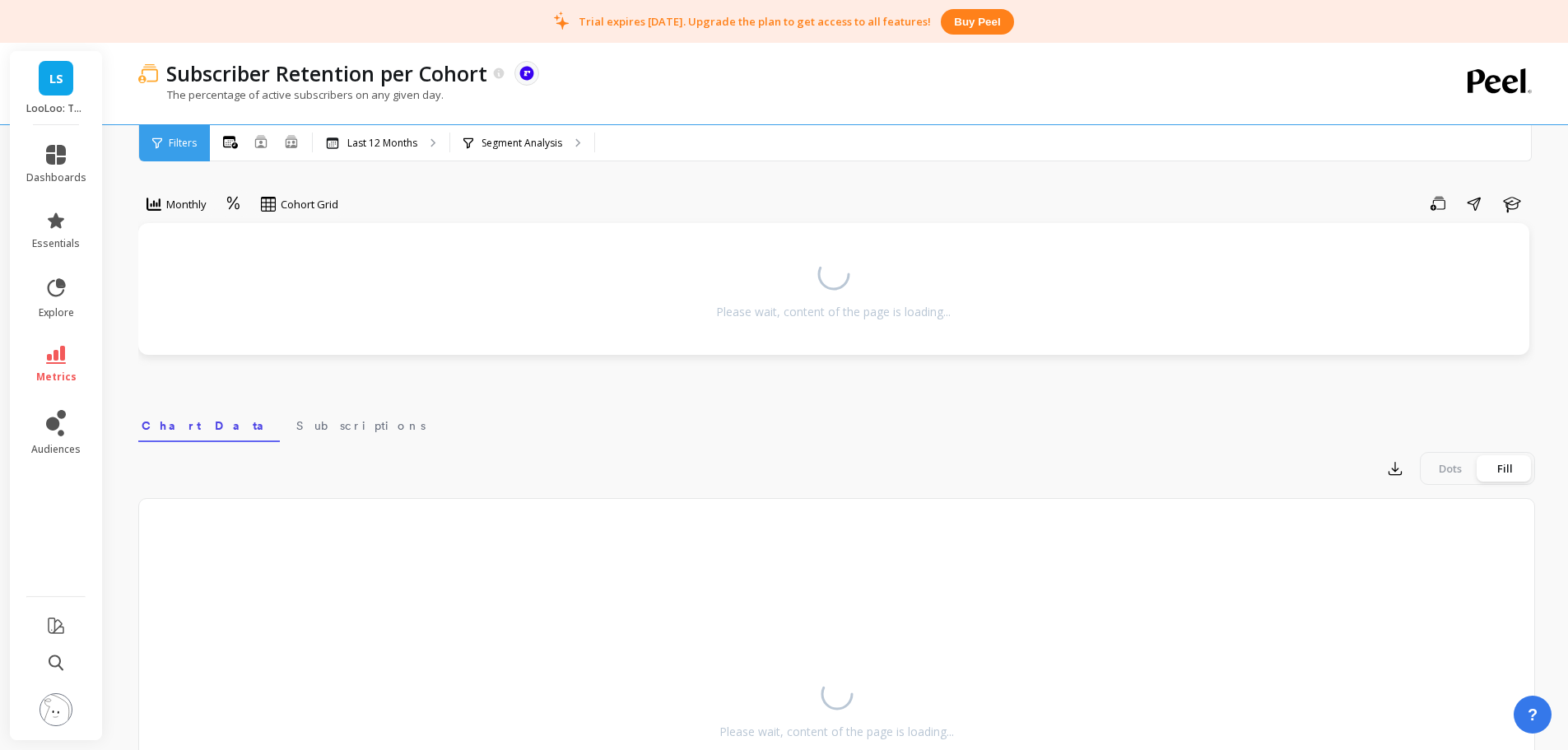
click at [369, 73] on p "Subscriber Retention per Cohort" at bounding box center [327, 72] width 321 height 28
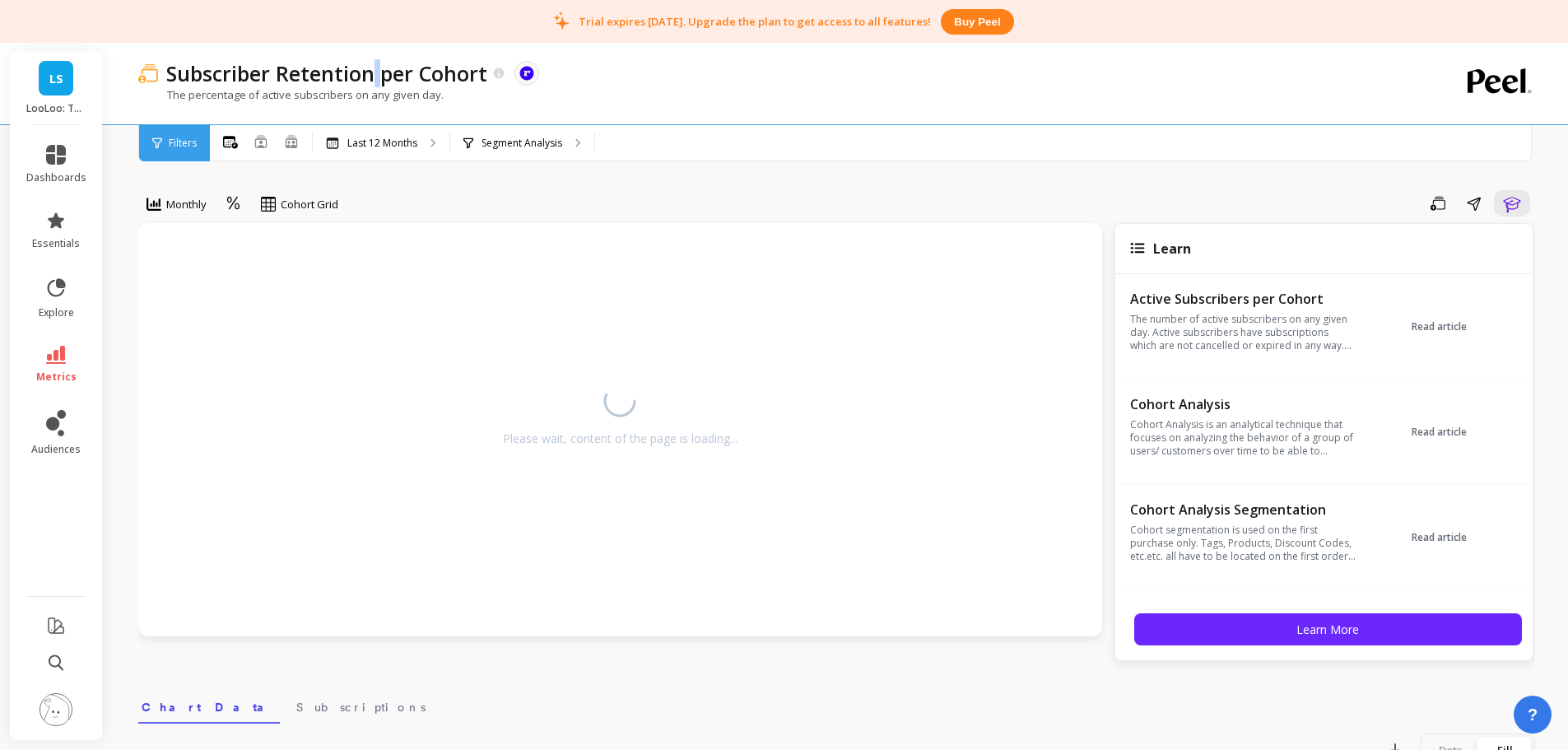
click at [369, 73] on p "Subscriber Retention per Cohort" at bounding box center [327, 72] width 321 height 28
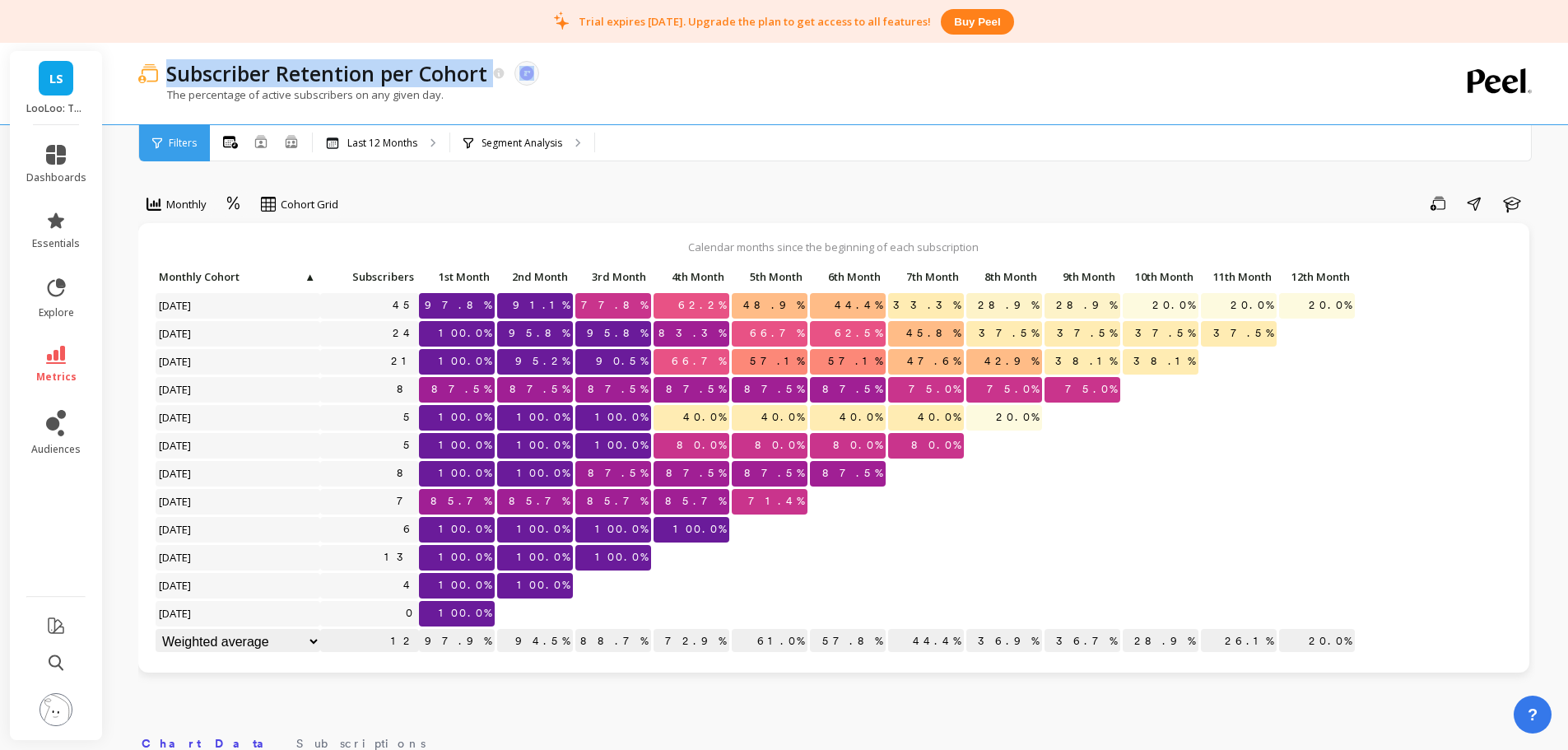
copy div "Subscriber Retention per Cohort"
drag, startPoint x: 171, startPoint y: 77, endPoint x: 608, endPoint y: 92, distance: 437.3
click at [608, 92] on div "Subscriber Retention per Cohort The data you are viewing comes from: ReCharge P…" at bounding box center [770, 83] width 1262 height 81
